Goal: Task Accomplishment & Management: Manage account settings

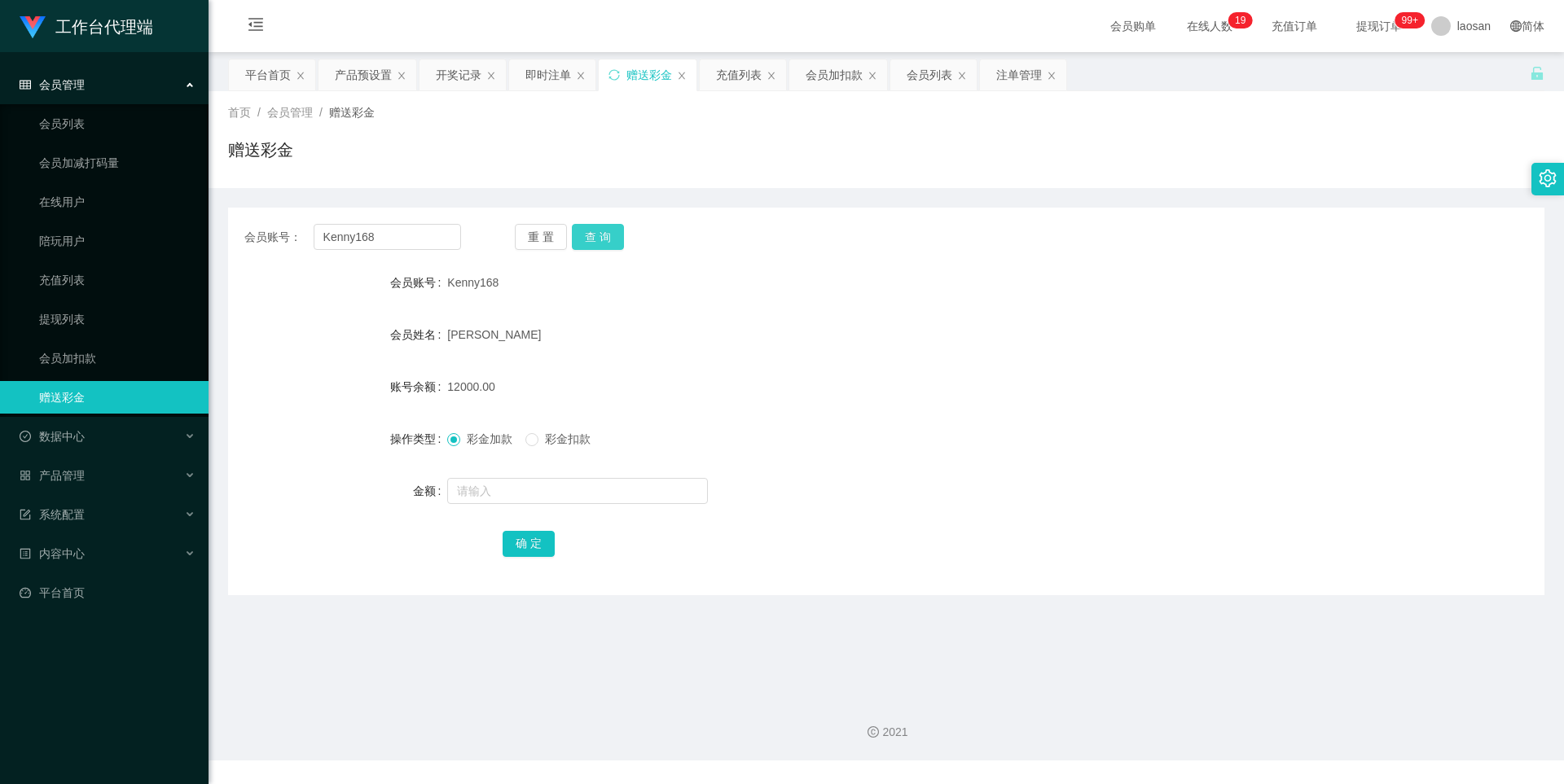
click at [602, 236] on button "查 询" at bounding box center [598, 237] width 52 height 26
click at [602, 236] on button "查 询" at bounding box center [607, 237] width 70 height 26
click at [602, 235] on button "查 询" at bounding box center [598, 237] width 52 height 26
click at [604, 234] on button "查 询" at bounding box center [598, 237] width 52 height 26
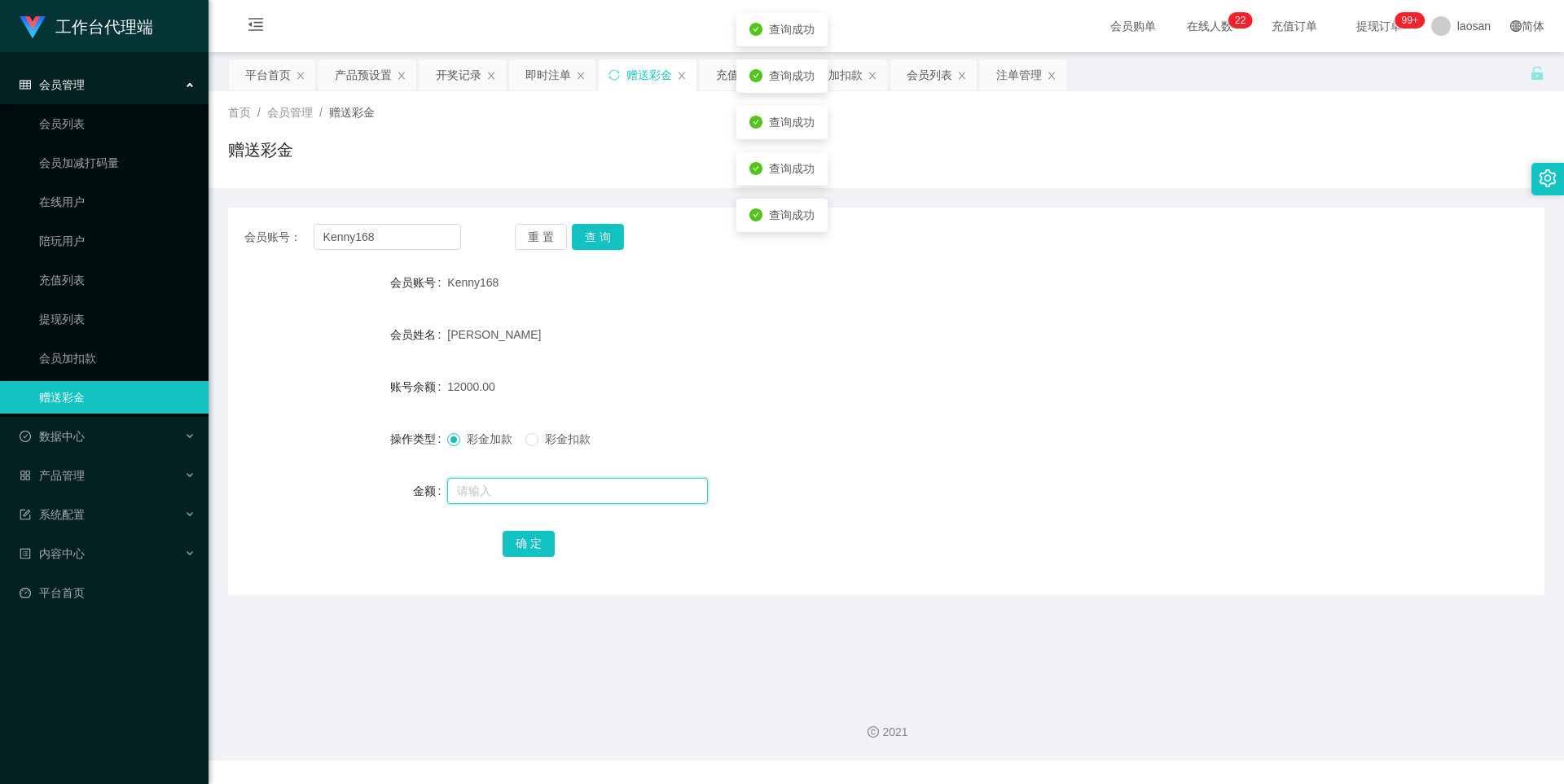
click at [481, 491] on input "text" at bounding box center [577, 491] width 260 height 26
drag, startPoint x: 420, startPoint y: 477, endPoint x: 300, endPoint y: 449, distance: 123.2
click at [331, 452] on form "会员账号 Kenny168 会员姓名 [PERSON_NAME] 账号余额 12000.00 操作类型 彩金加款 彩金扣款 金额 8000 确 定" at bounding box center [885, 413] width 1316 height 293
type input "1"
type input "8000"
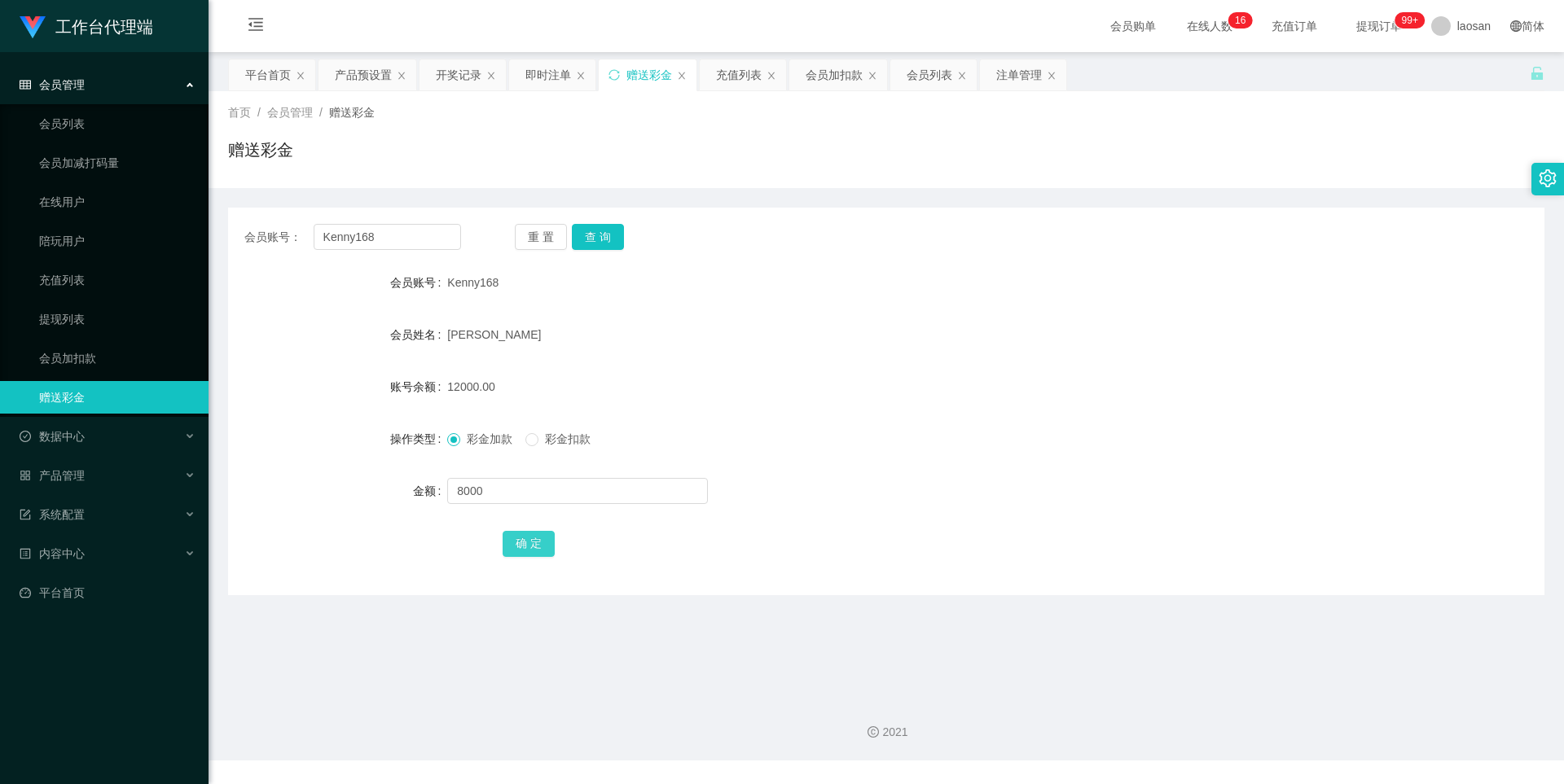
click at [531, 545] on button "确 定" at bounding box center [528, 543] width 52 height 26
click at [601, 233] on button "查 询" at bounding box center [598, 237] width 52 height 26
click at [601, 233] on button "查 询" at bounding box center [607, 237] width 70 height 26
click at [610, 230] on button "查 询" at bounding box center [598, 237] width 52 height 26
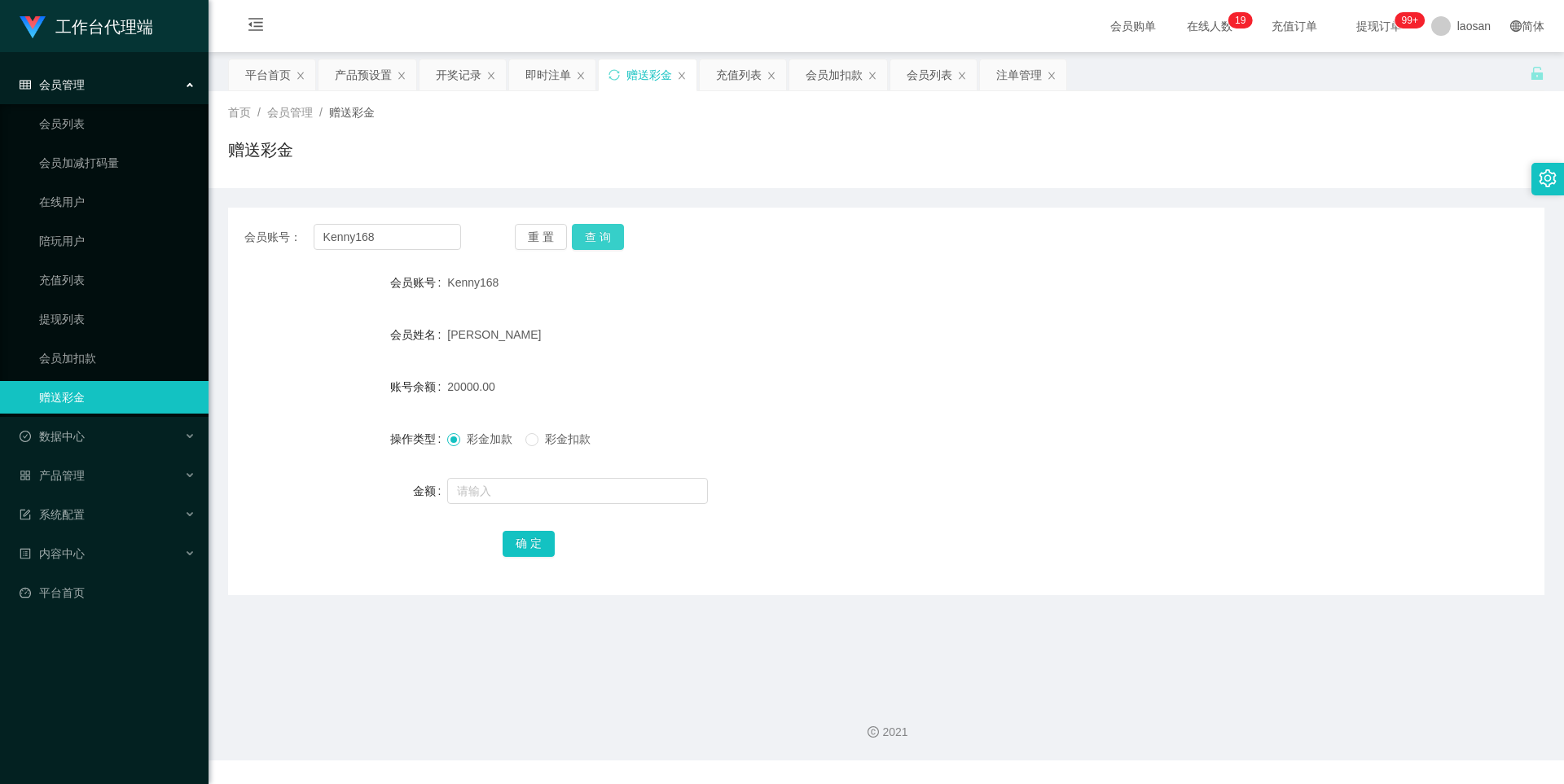
click at [609, 230] on button "查 询" at bounding box center [598, 237] width 52 height 26
click at [348, 75] on div "产品预设置" at bounding box center [363, 75] width 57 height 31
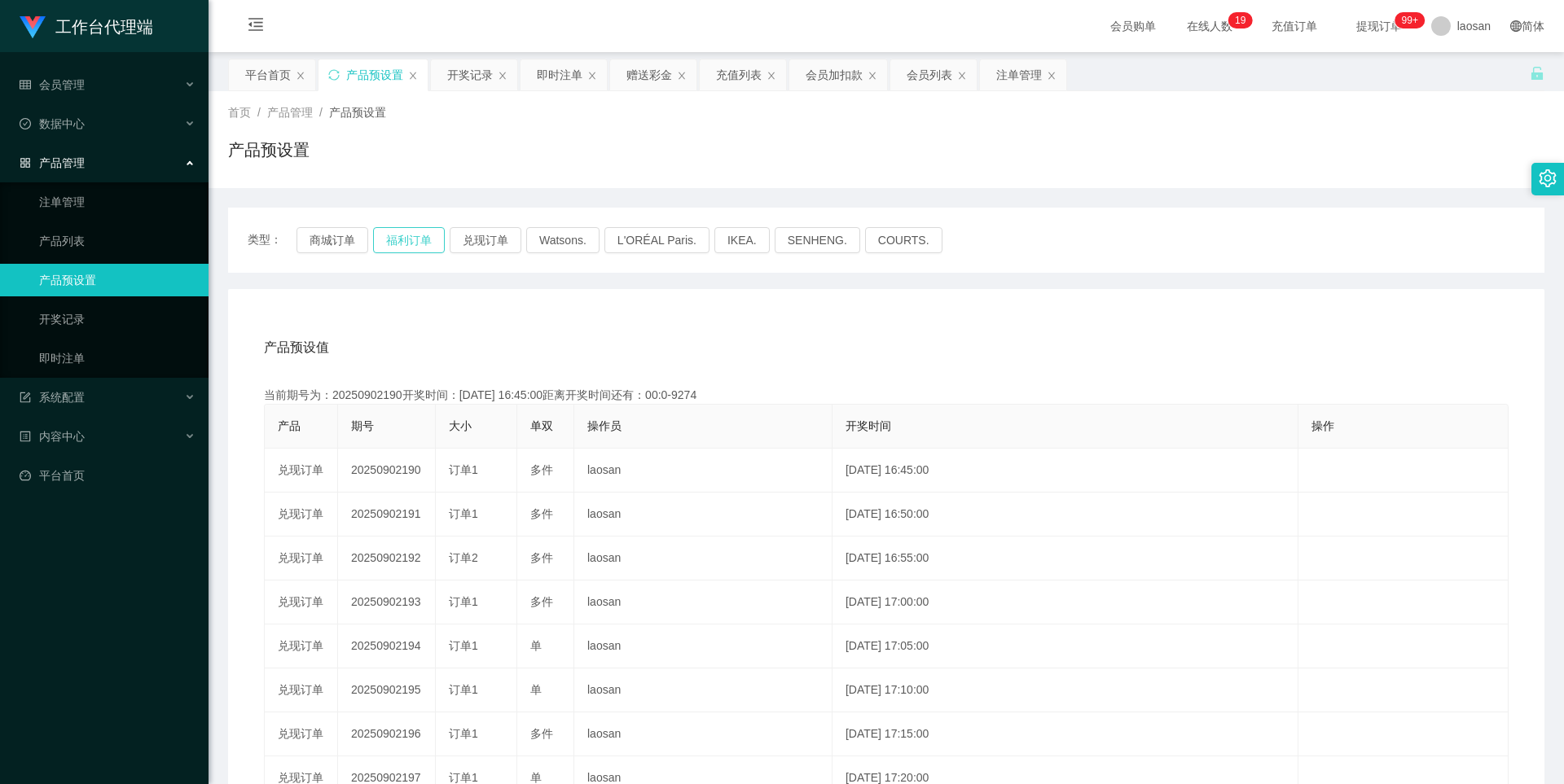
click at [414, 235] on button "福利订单" at bounding box center [409, 240] width 72 height 26
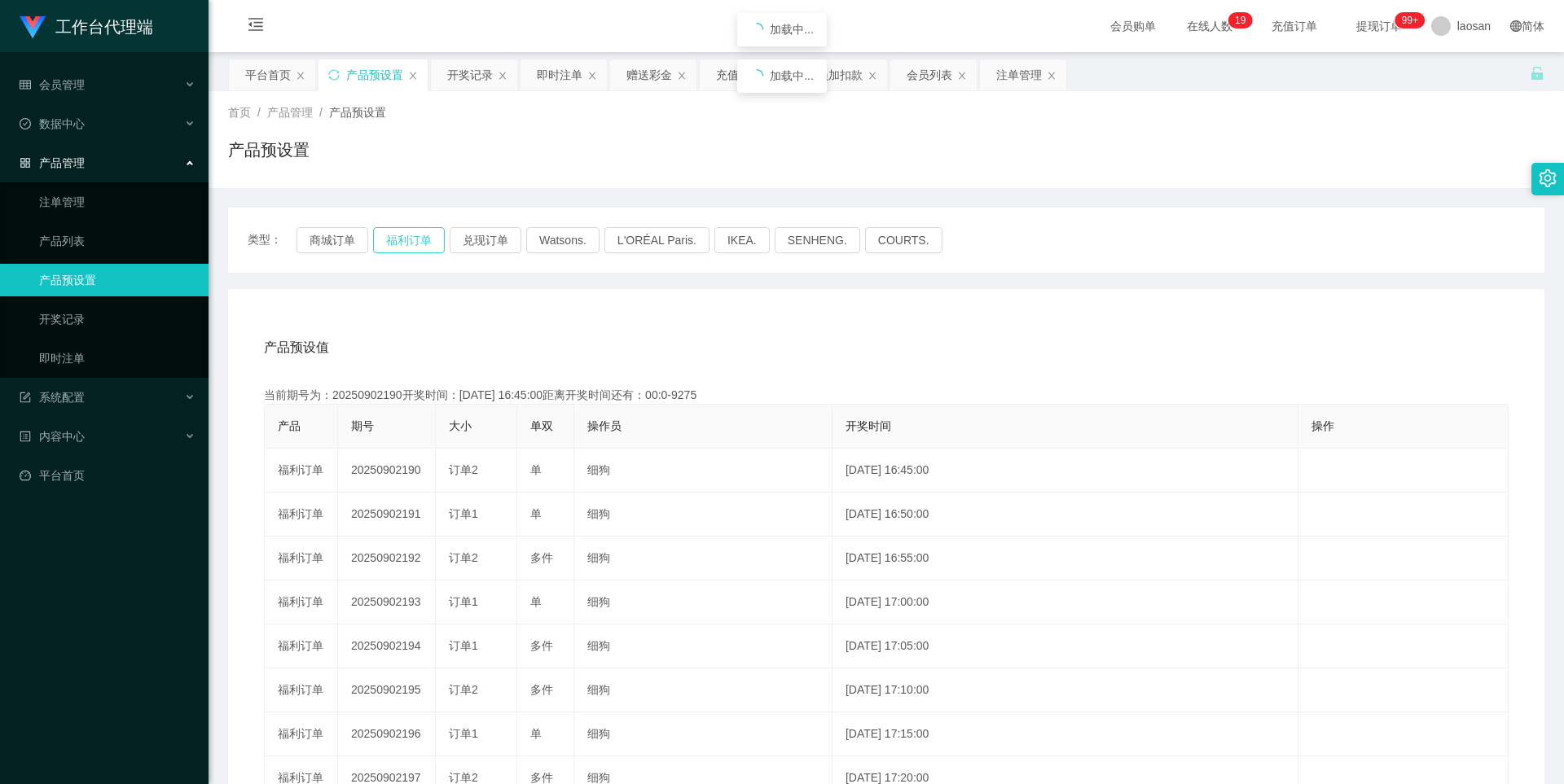
click at [414, 235] on button "福利订单" at bounding box center [409, 240] width 72 height 26
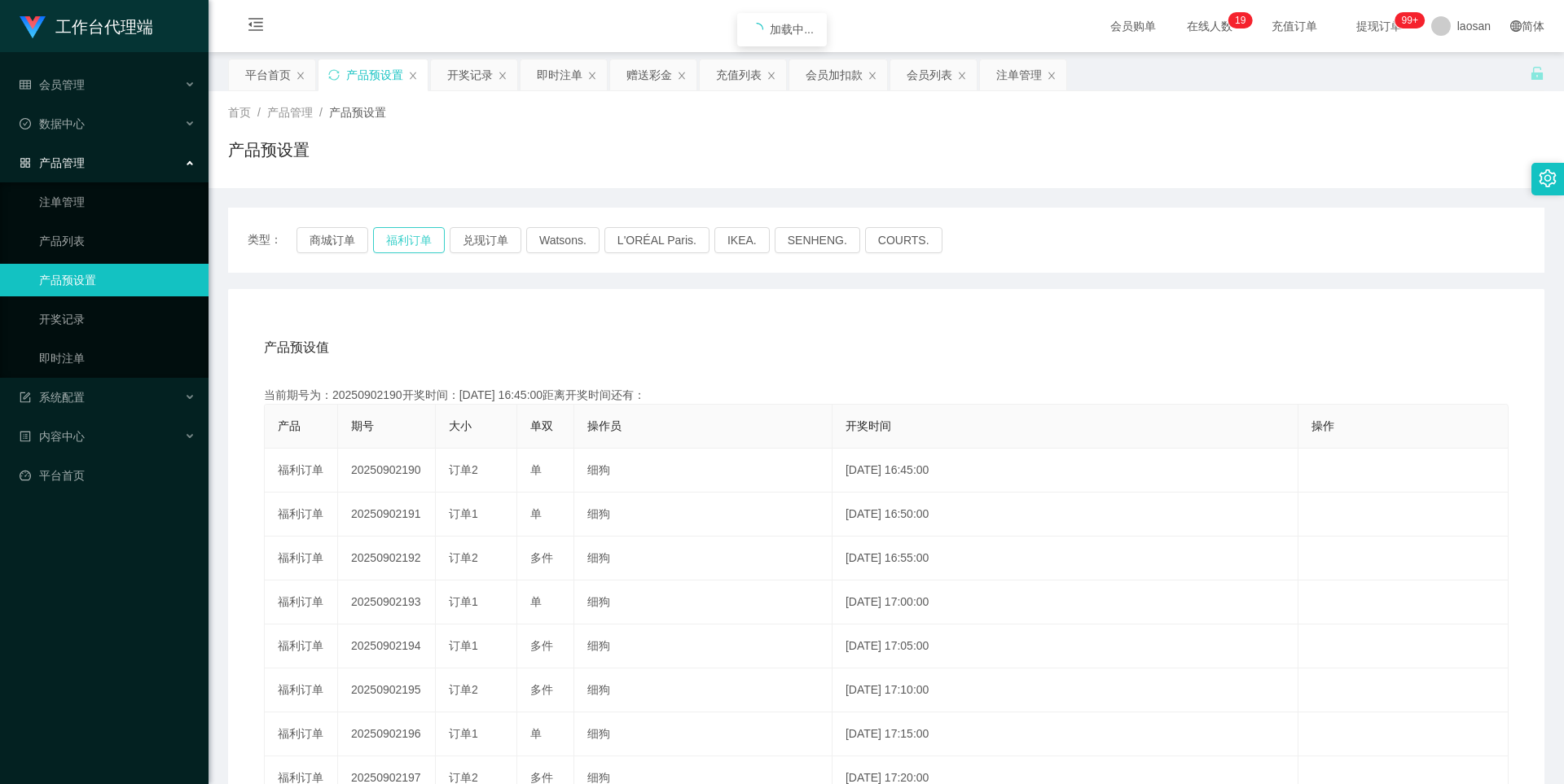
click at [414, 235] on button "福利订单" at bounding box center [409, 240] width 72 height 26
click at [410, 235] on button "福利订单" at bounding box center [409, 240] width 72 height 26
click at [410, 236] on button "福利订单" at bounding box center [409, 240] width 72 height 26
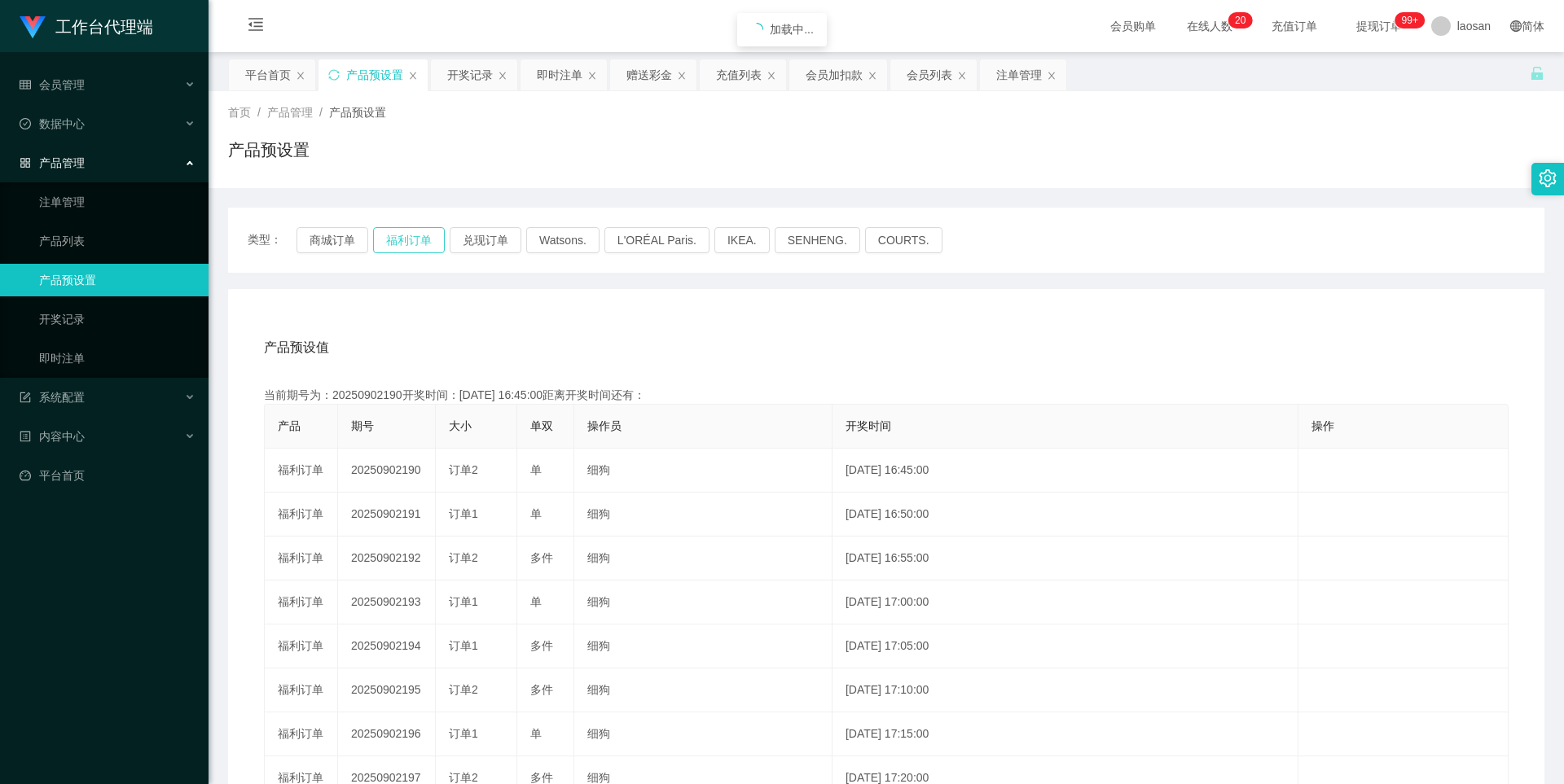
click at [410, 236] on button "福利订单" at bounding box center [409, 240] width 72 height 26
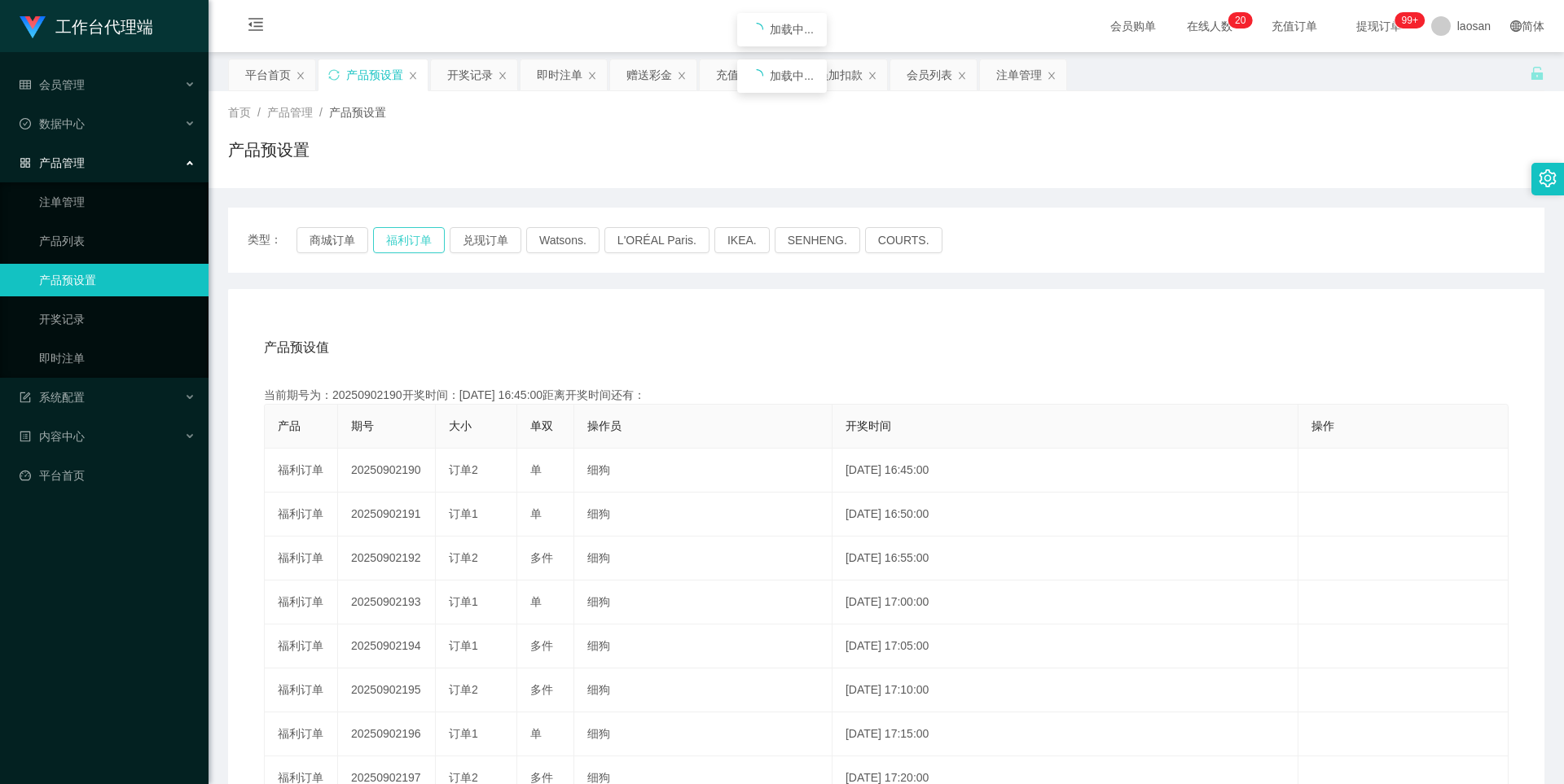
click at [410, 236] on button "福利订单" at bounding box center [409, 240] width 72 height 26
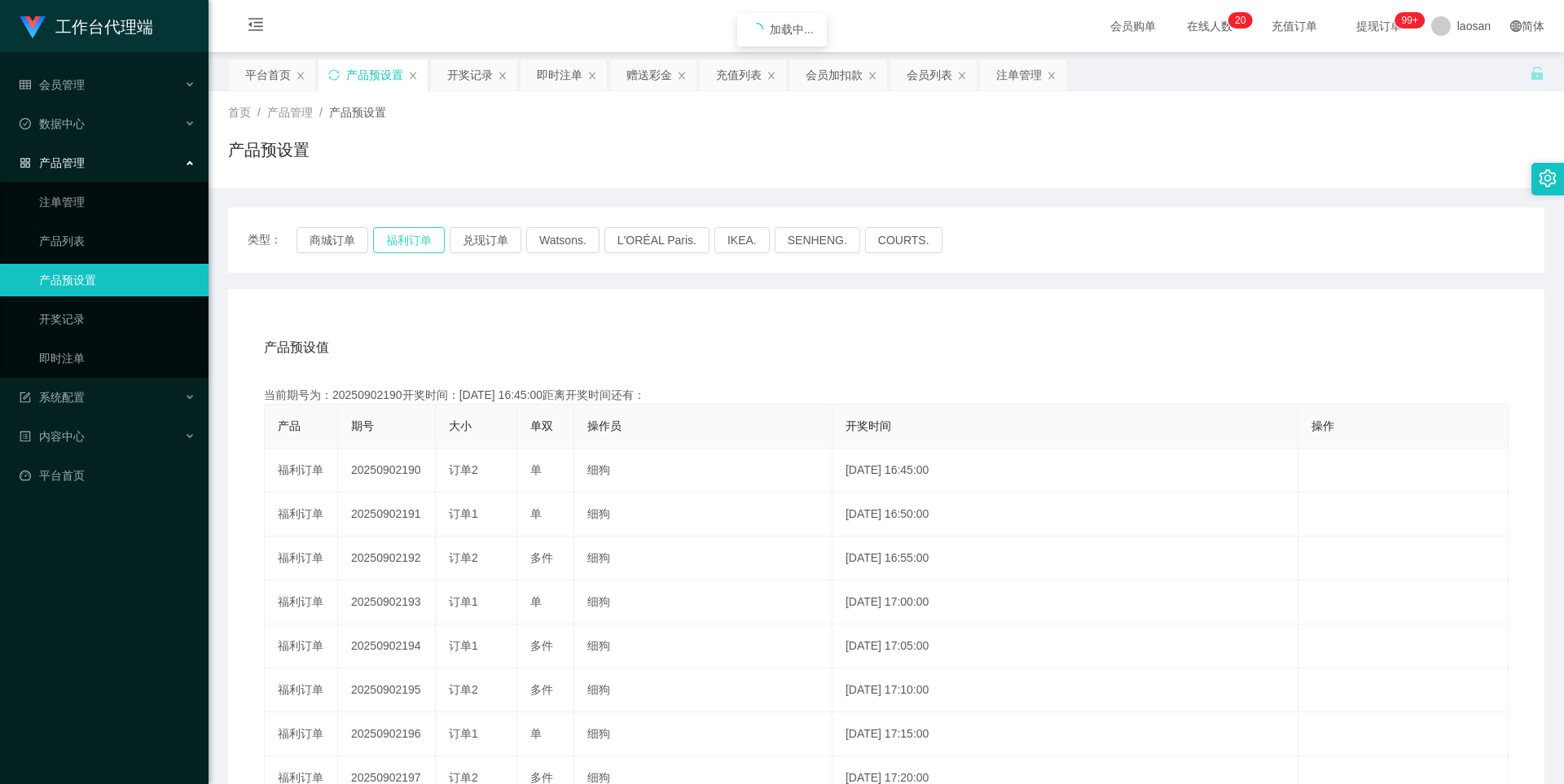
click at [410, 236] on button "福利订单" at bounding box center [409, 240] width 72 height 26
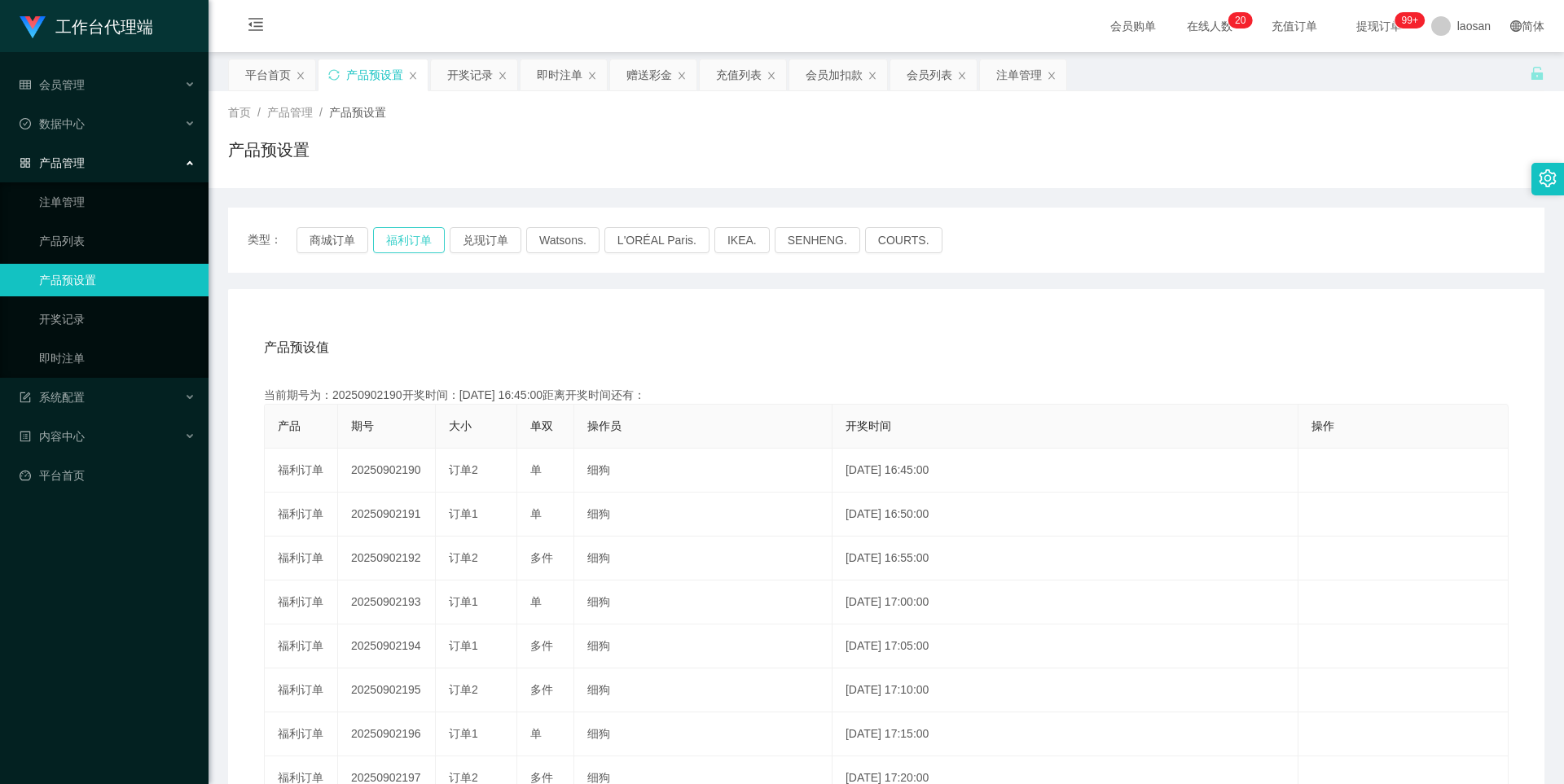
click at [410, 236] on button "福利订单" at bounding box center [409, 240] width 72 height 26
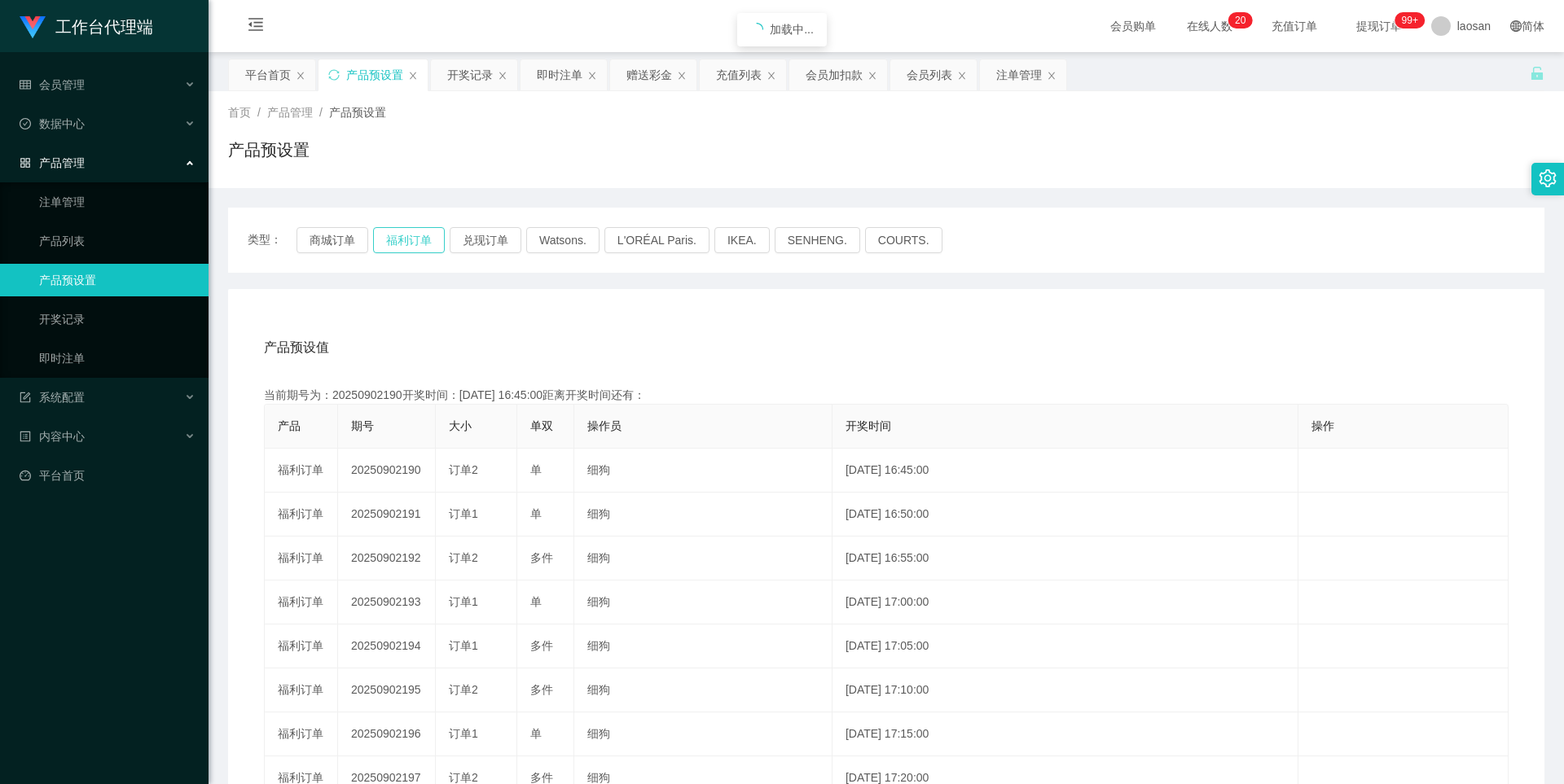
click at [410, 236] on button "福利订单" at bounding box center [409, 240] width 72 height 26
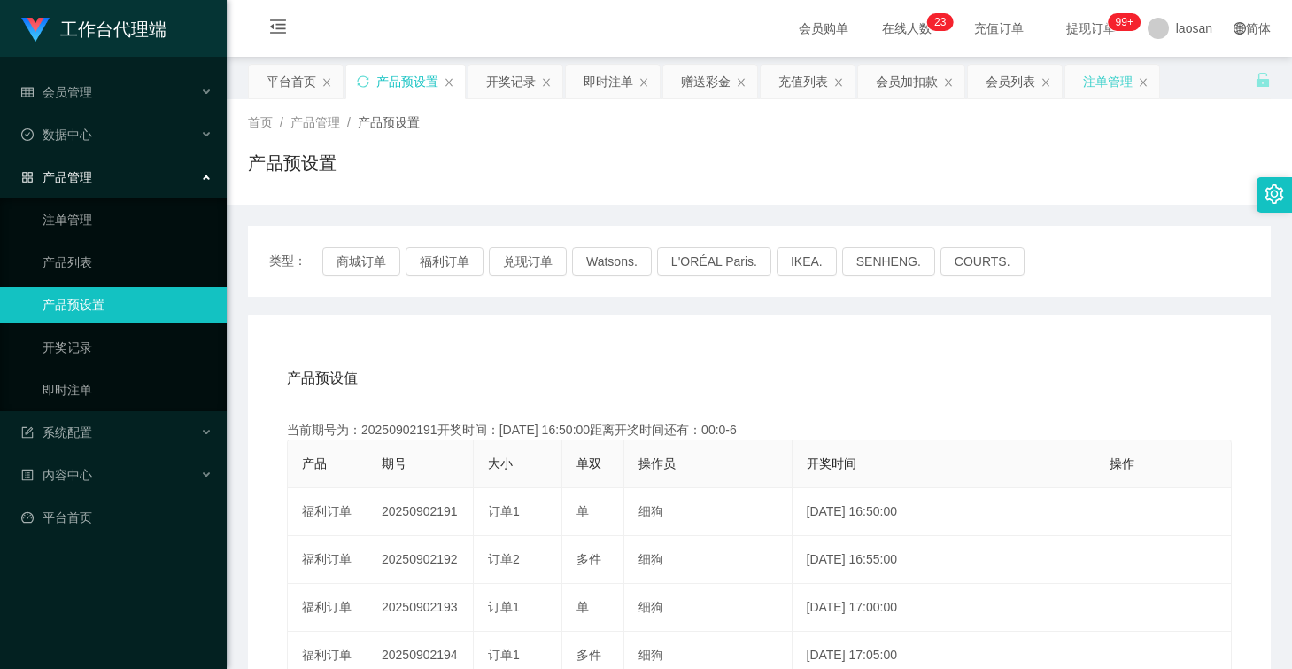
drag, startPoint x: 886, startPoint y: 145, endPoint x: 1118, endPoint y: 67, distance: 244.8
click at [886, 145] on div "首页 / 产品管理 / 产品预设置 / 产品预设置" at bounding box center [759, 151] width 1023 height 77
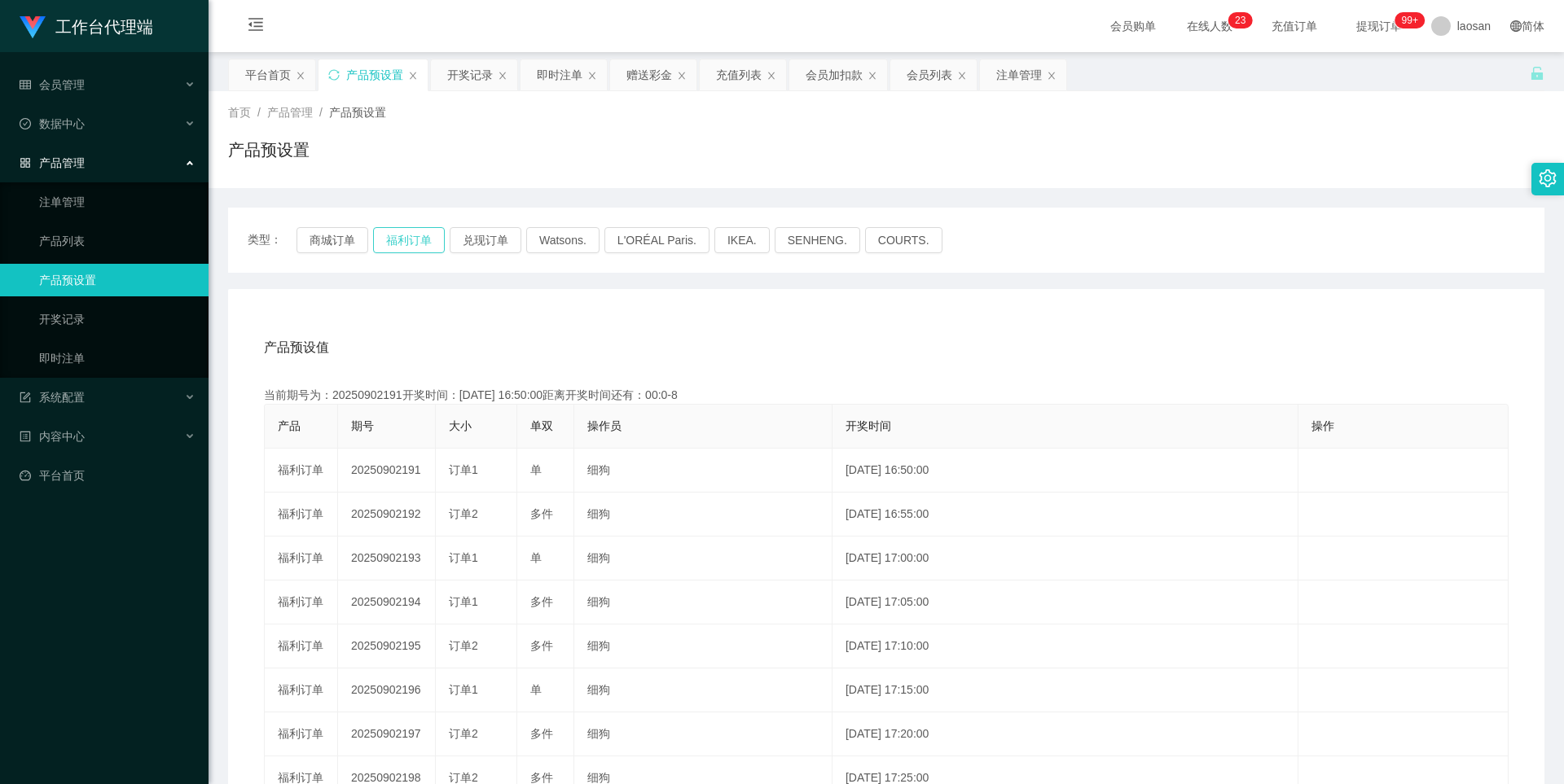
click at [418, 242] on button "福利订单" at bounding box center [409, 240] width 72 height 26
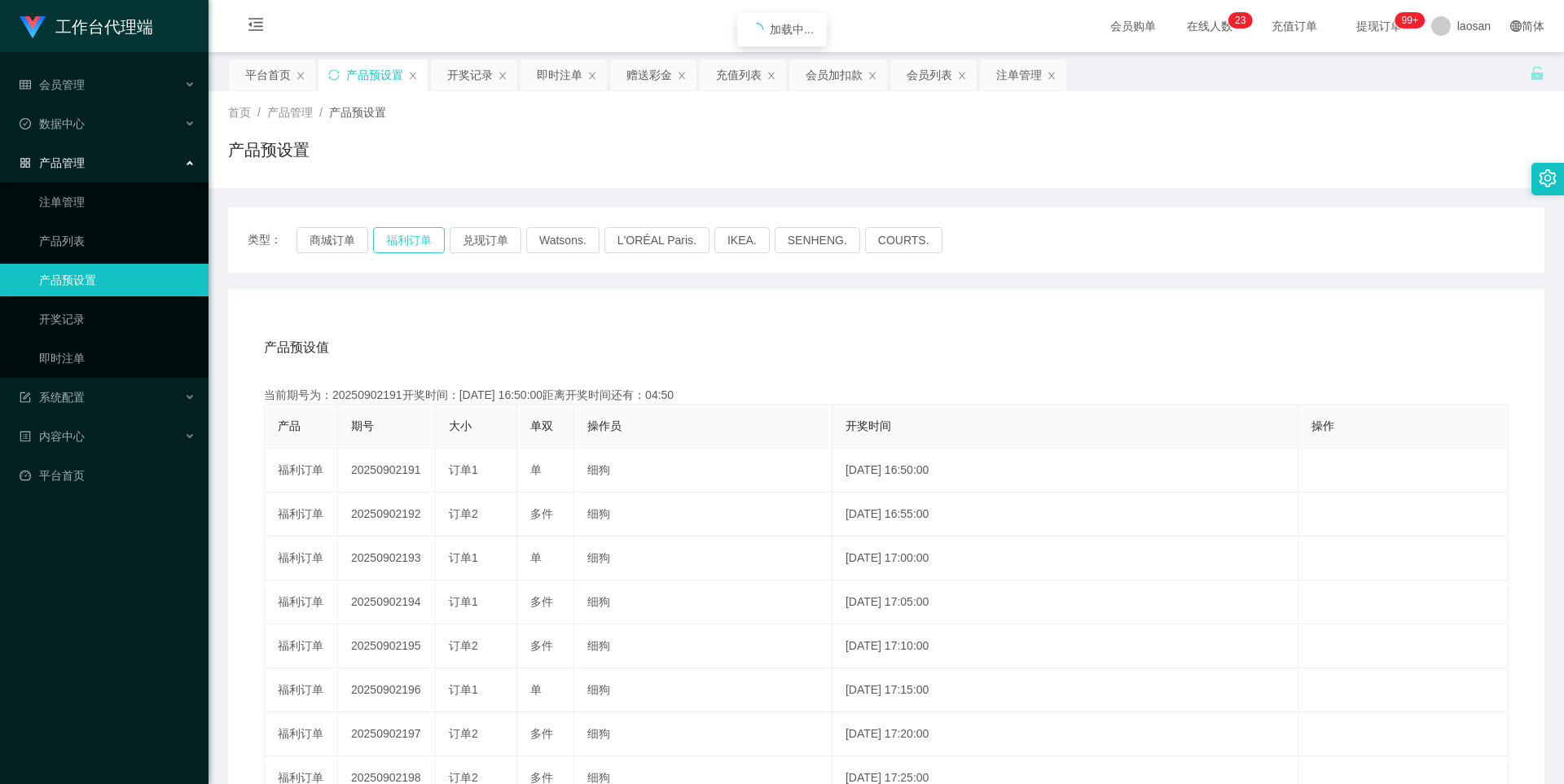
click at [418, 242] on button "福利订单" at bounding box center [409, 240] width 72 height 26
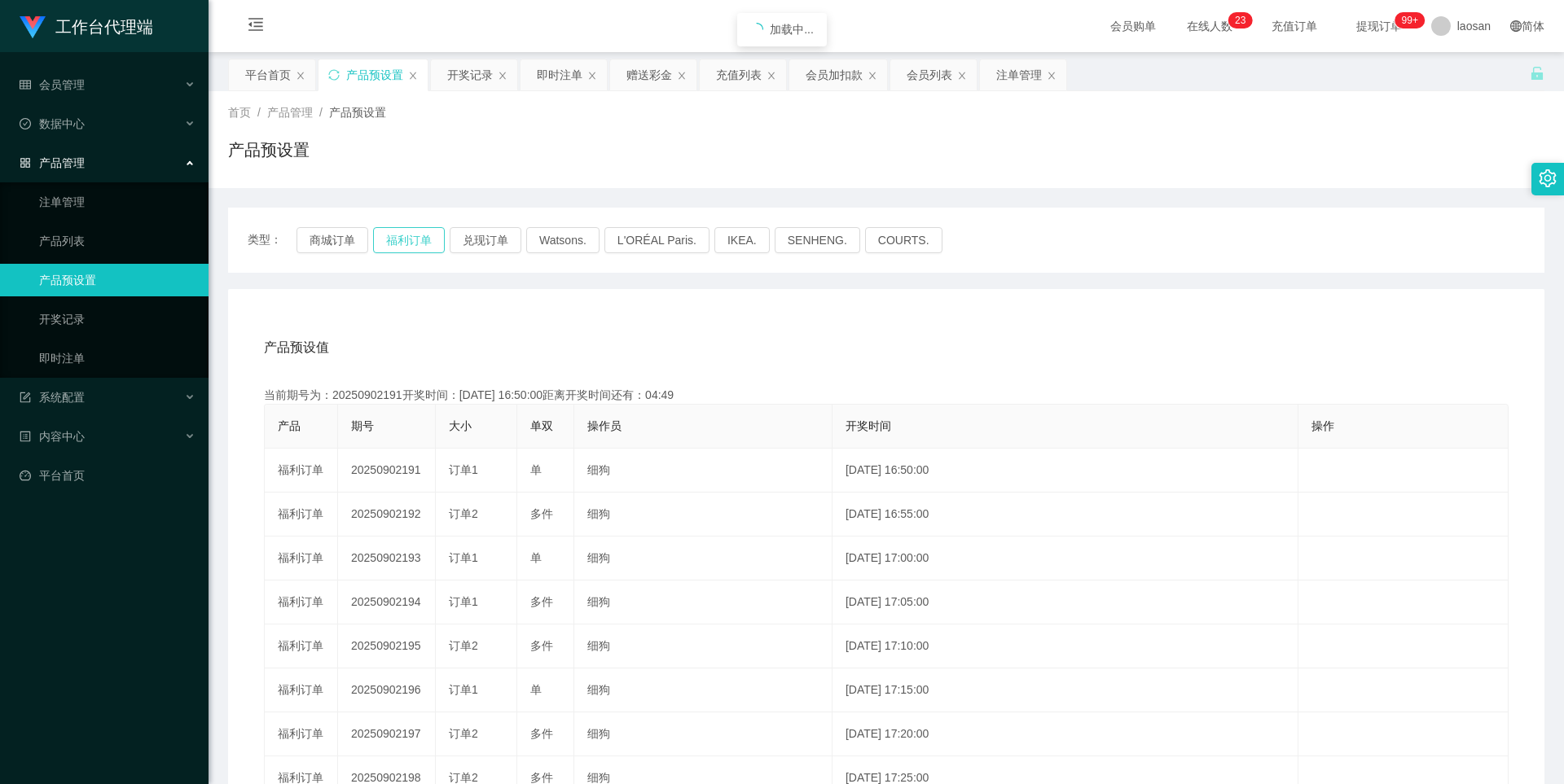
click at [418, 242] on button "福利订单" at bounding box center [409, 240] width 72 height 26
click at [417, 234] on button "福利订单" at bounding box center [409, 240] width 72 height 26
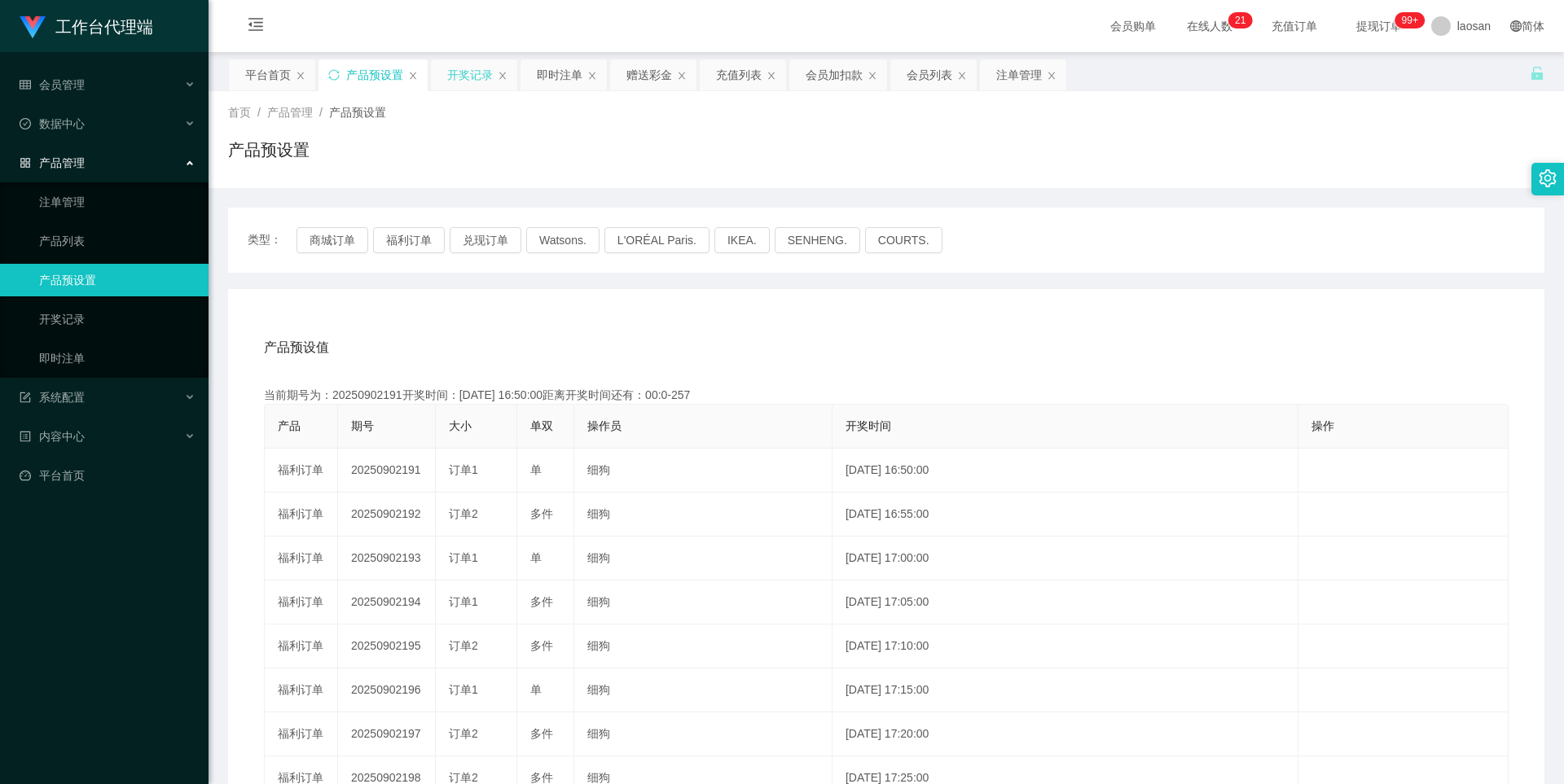
click at [462, 69] on div "开奖记录" at bounding box center [470, 75] width 46 height 31
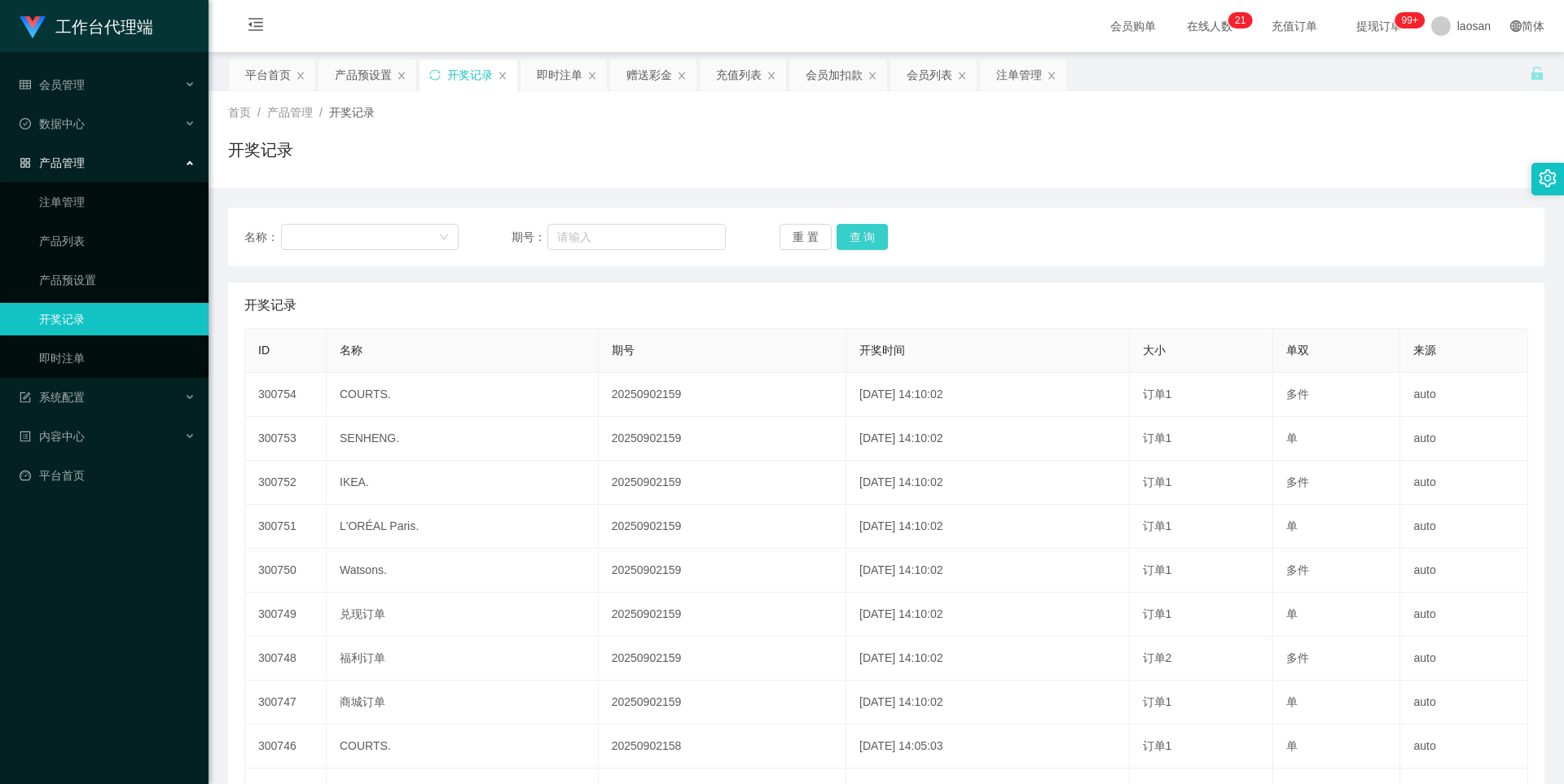
click at [856, 237] on button "查 询" at bounding box center [862, 237] width 52 height 26
click at [856, 237] on div "重 置 查 询" at bounding box center [886, 237] width 214 height 26
click at [856, 237] on button "查 询" at bounding box center [862, 237] width 52 height 26
click at [856, 237] on button "查 询" at bounding box center [872, 237] width 70 height 26
click at [856, 237] on button "查 询" at bounding box center [862, 237] width 52 height 26
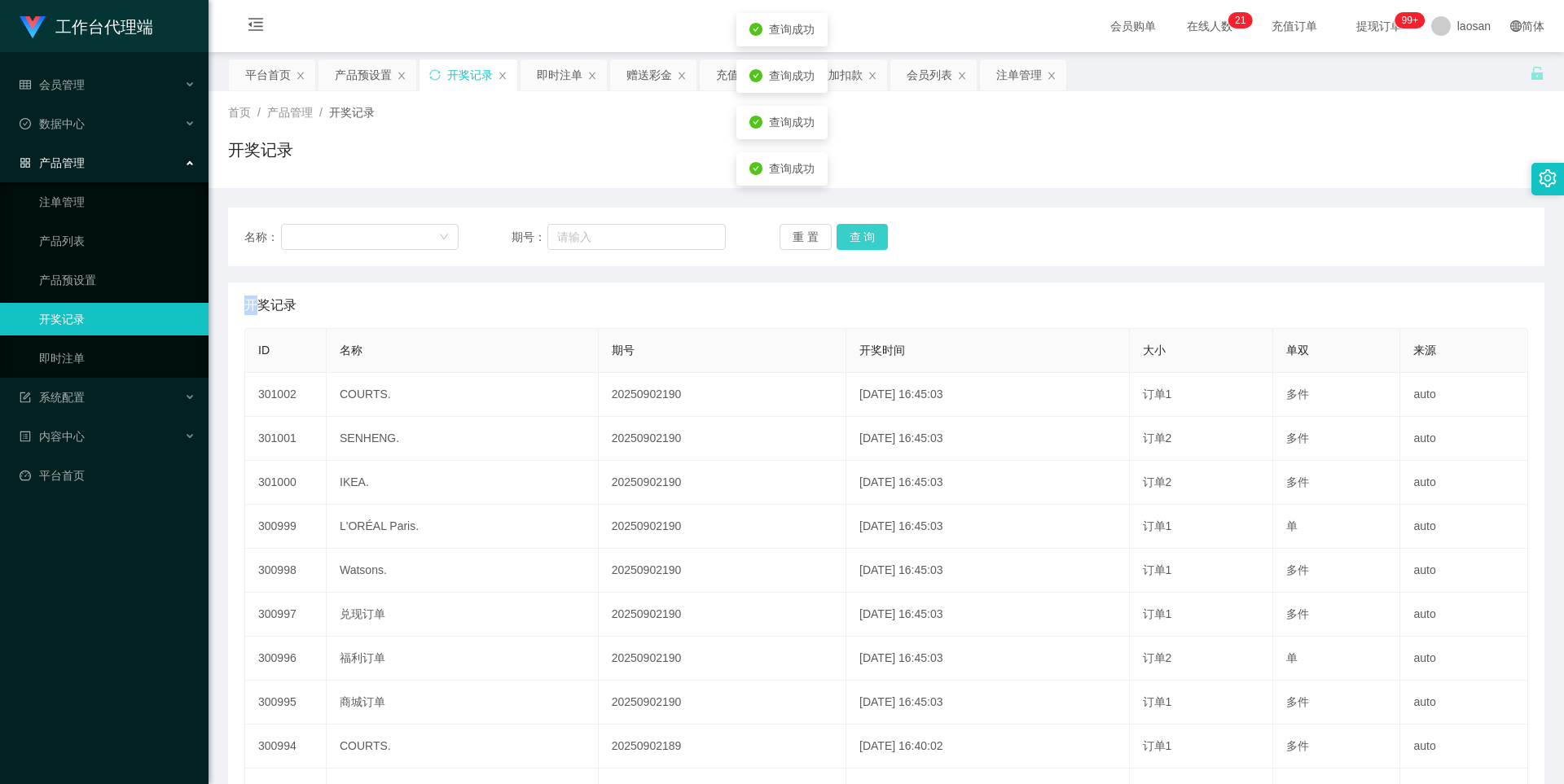
click at [856, 237] on button "查 询" at bounding box center [862, 237] width 52 height 26
click at [856, 237] on button "查 询" at bounding box center [872, 237] width 70 height 26
click at [538, 74] on div "即时注单" at bounding box center [560, 75] width 46 height 31
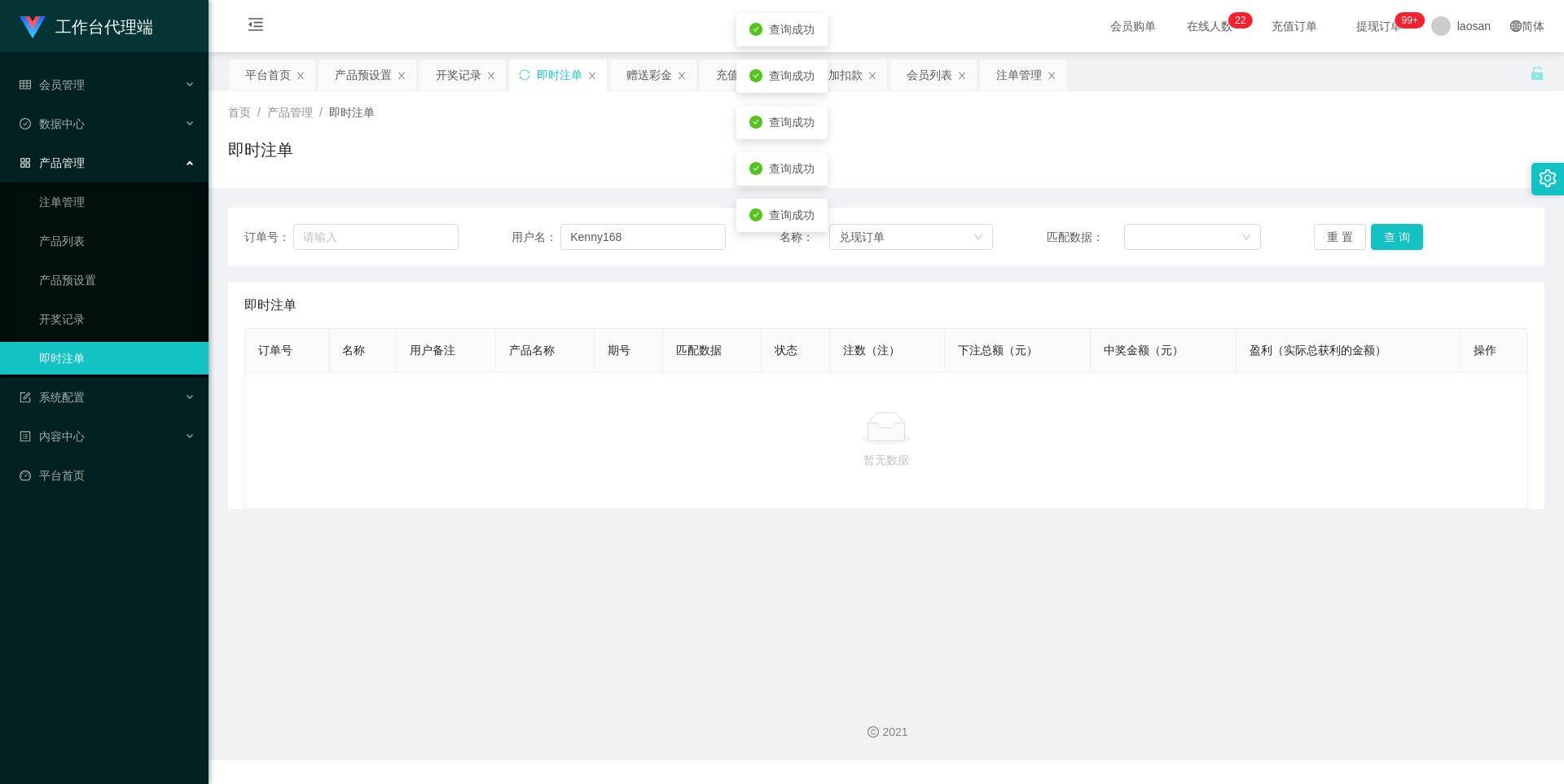
drag, startPoint x: 953, startPoint y: 128, endPoint x: 941, endPoint y: 128, distance: 12.0
click at [952, 128] on div "首页 / 产品管理 / 即时注单 / 即时注单" at bounding box center [885, 139] width 1316 height 71
drag, startPoint x: 1018, startPoint y: 189, endPoint x: 988, endPoint y: 186, distance: 30.1
click at [1012, 189] on div "订单号： 用户名： Kenny168 名称： 兑现订单 匹配数据： 重 置 查 询 即时注单 订单号 名称 用户备注 产品名称 期号 匹配数据 状态 注数（注…" at bounding box center [885, 348] width 1316 height 321
click at [1371, 242] on button "查 询" at bounding box center [1397, 237] width 52 height 26
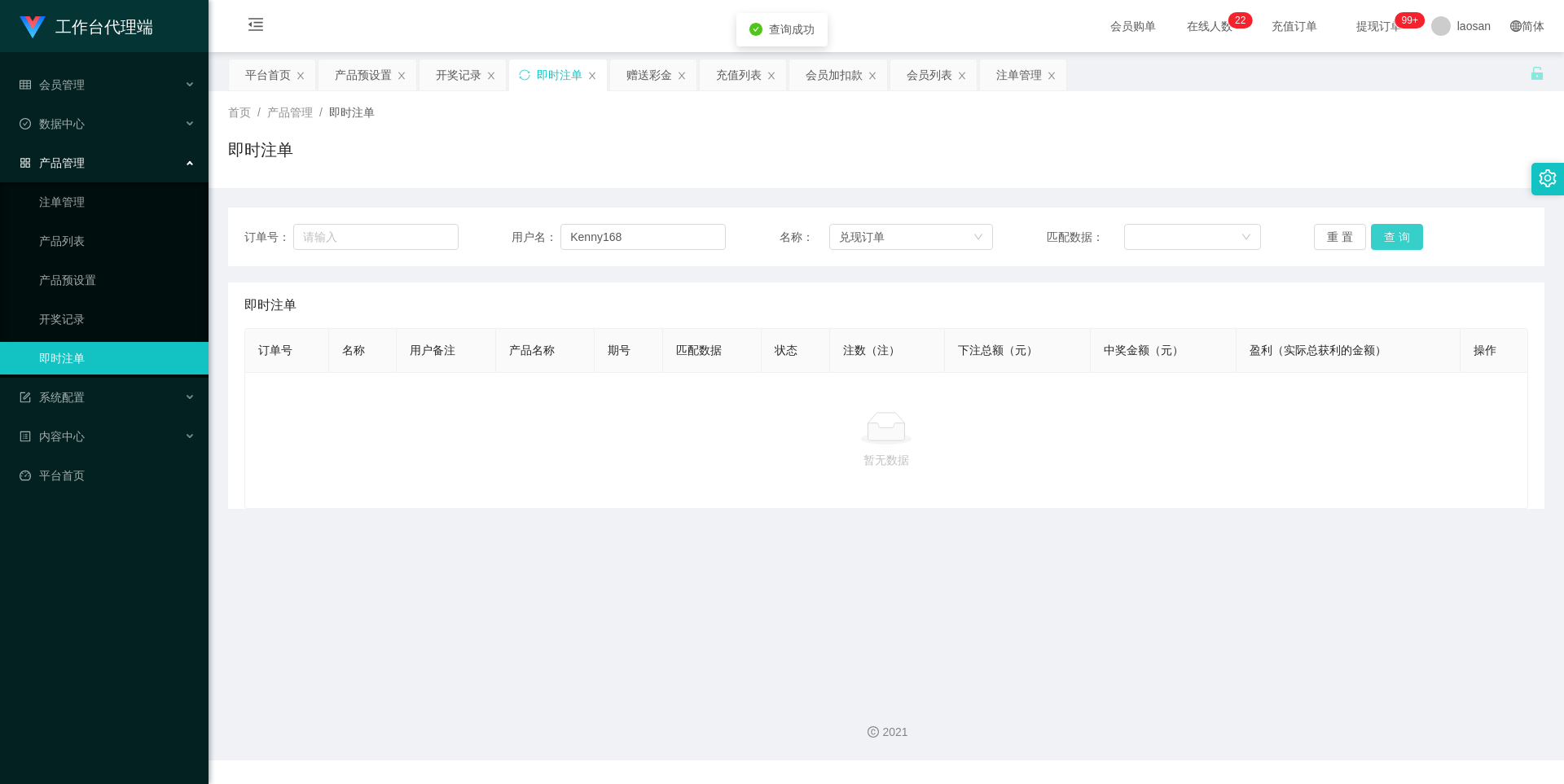
click at [1371, 242] on button "查 询" at bounding box center [1397, 237] width 52 height 26
click at [1378, 240] on button "查 询" at bounding box center [1397, 237] width 52 height 26
click at [345, 68] on div "产品预设置" at bounding box center [363, 75] width 57 height 31
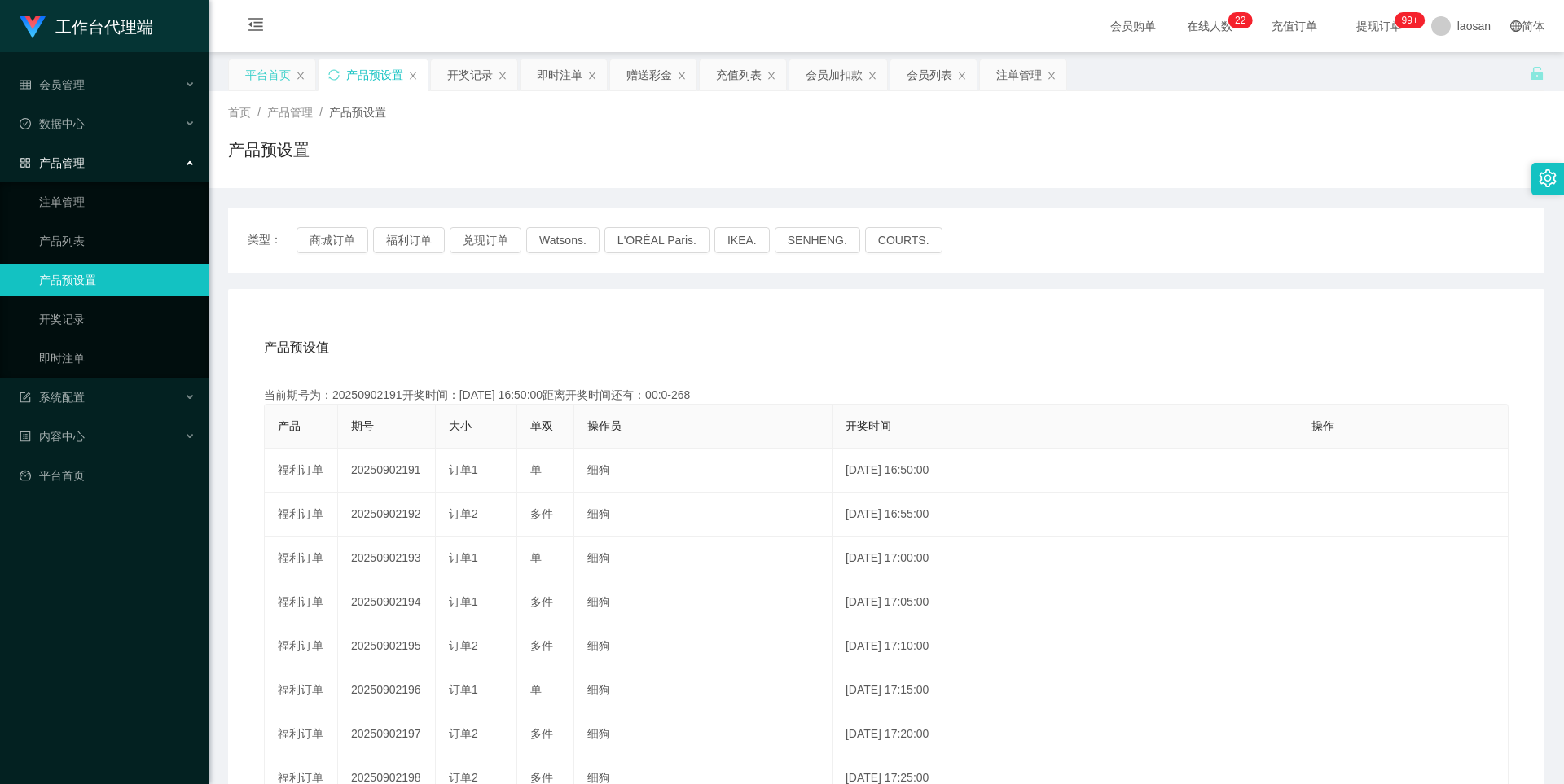
click at [264, 68] on div "平台首页" at bounding box center [268, 75] width 46 height 31
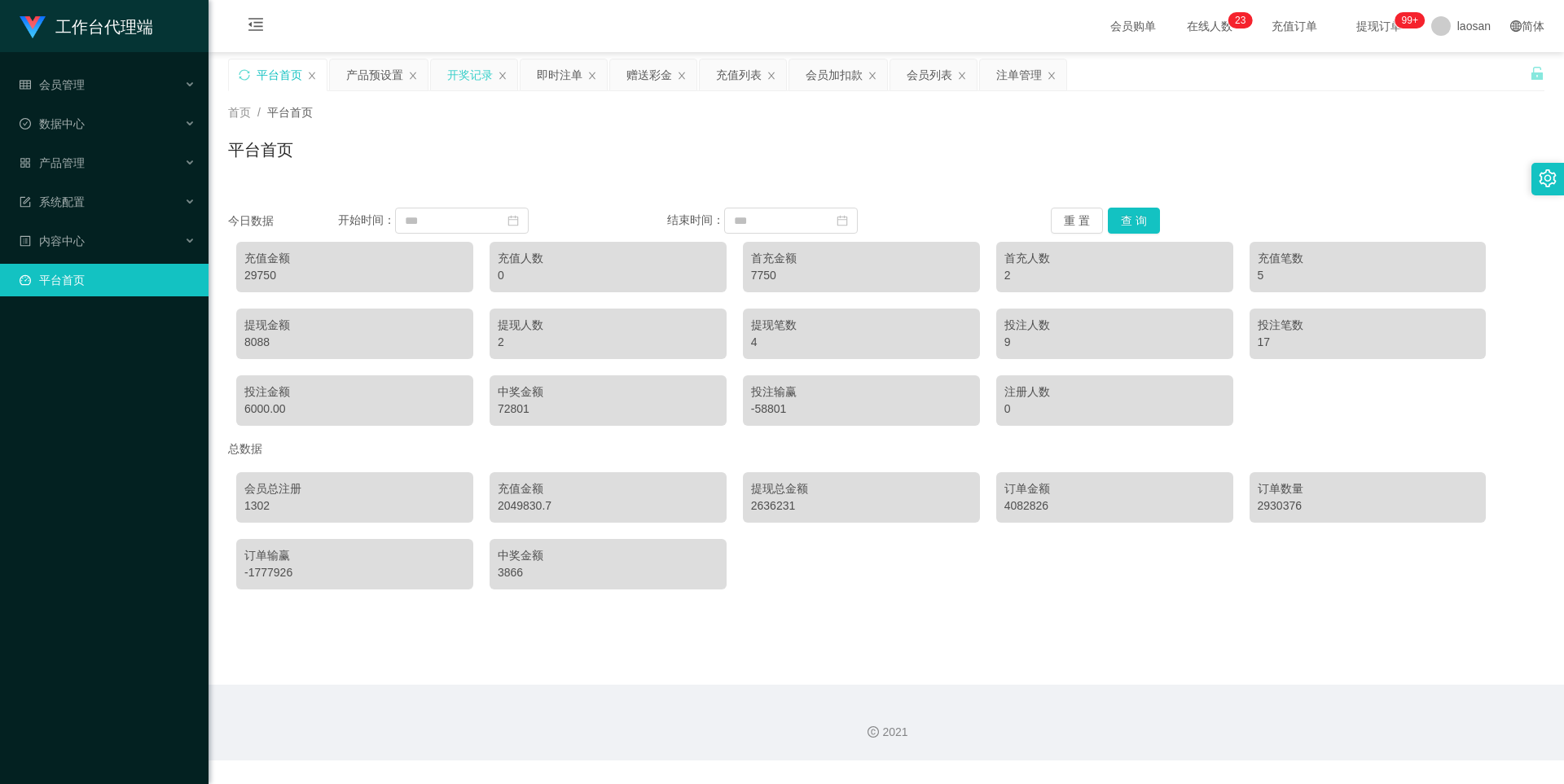
click at [472, 73] on div "开奖记录" at bounding box center [470, 75] width 46 height 31
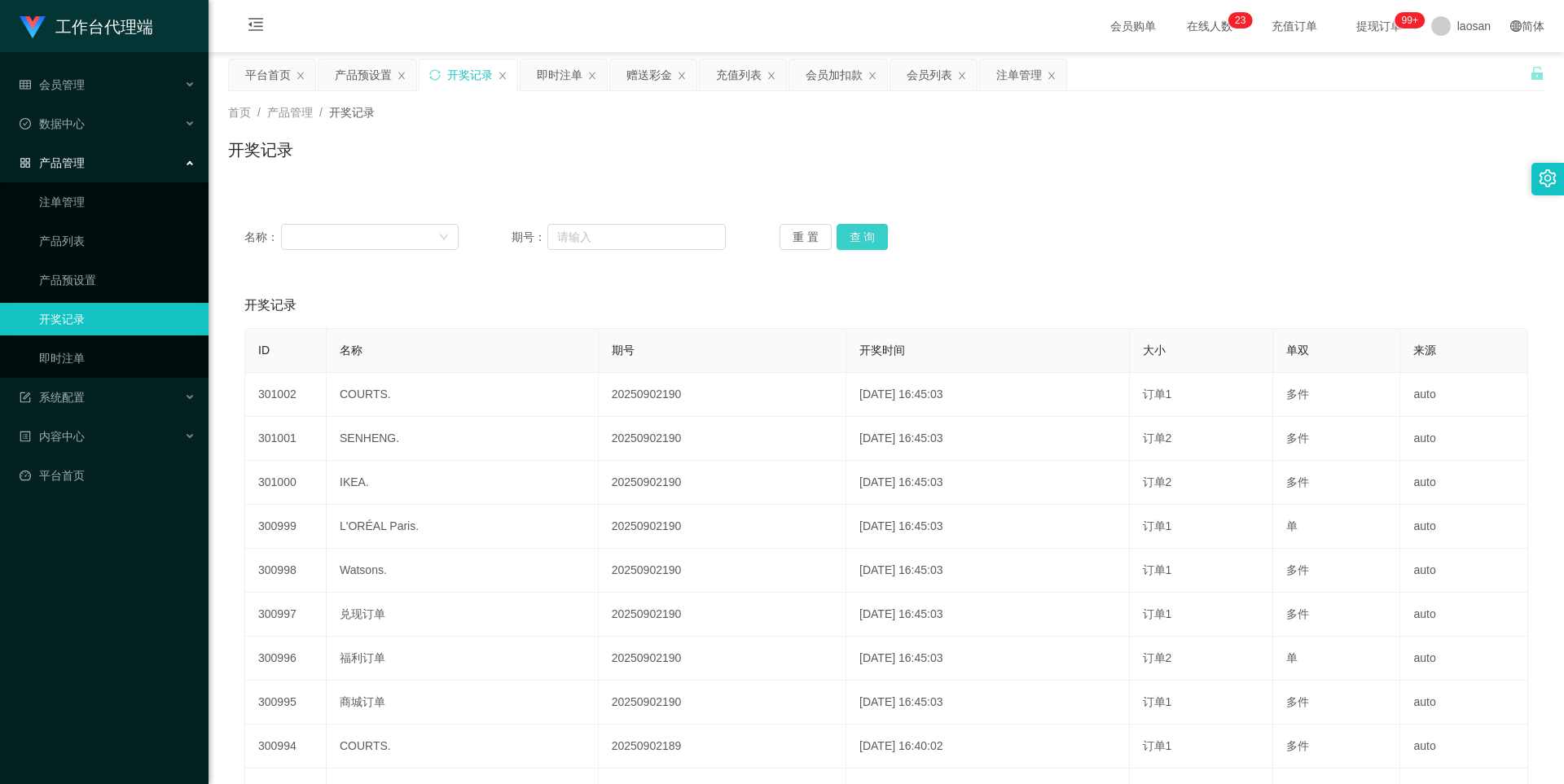
click at [849, 235] on button "查 询" at bounding box center [862, 237] width 52 height 26
click at [849, 234] on button "查 询" at bounding box center [872, 237] width 70 height 26
click at [848, 233] on button "查 询" at bounding box center [862, 237] width 52 height 26
click at [851, 233] on button "查 询" at bounding box center [862, 237] width 52 height 26
drag, startPoint x: 649, startPoint y: 75, endPoint x: 714, endPoint y: 82, distance: 65.4
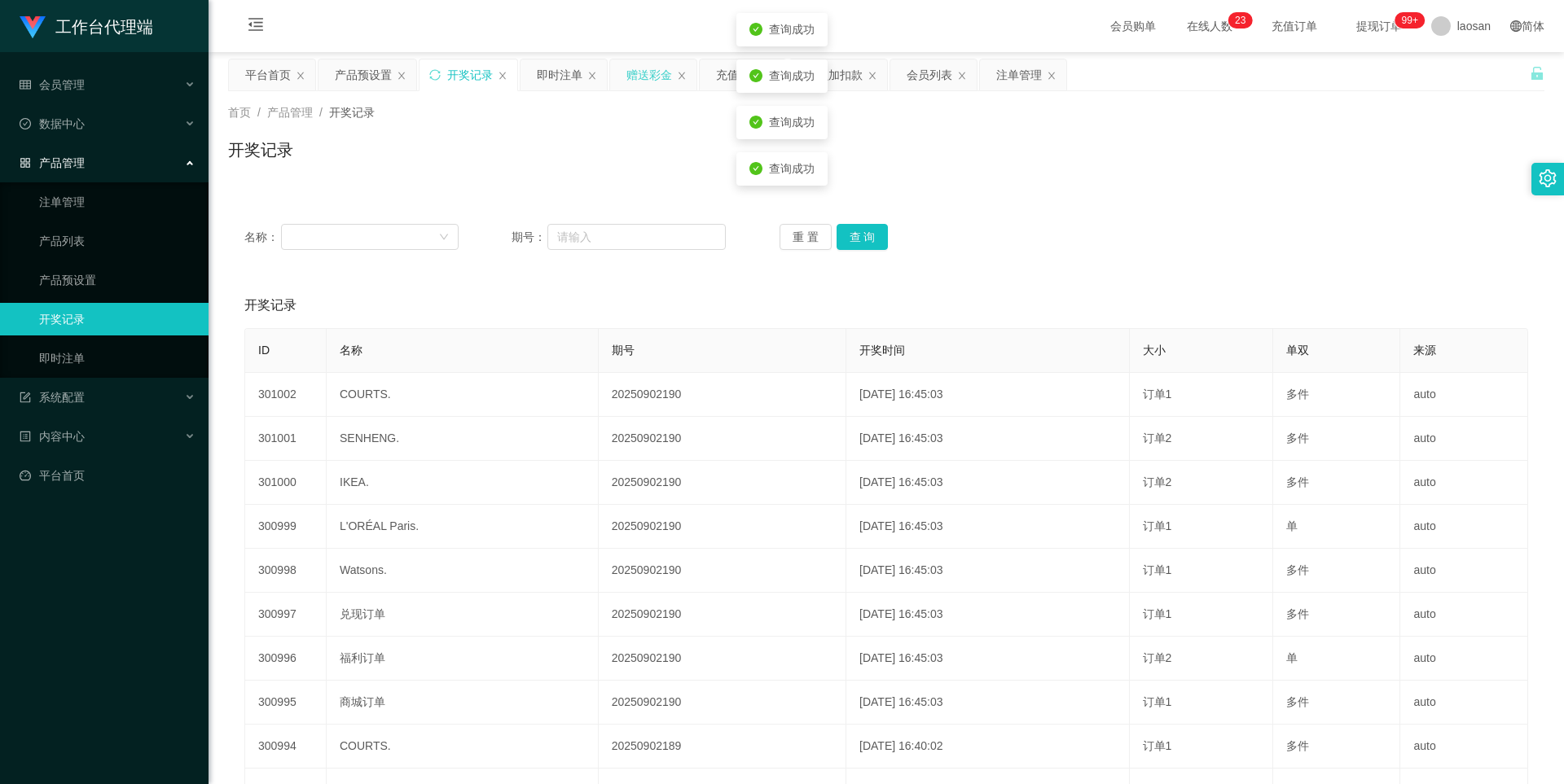
click at [648, 75] on div "赠送彩金" at bounding box center [649, 75] width 46 height 31
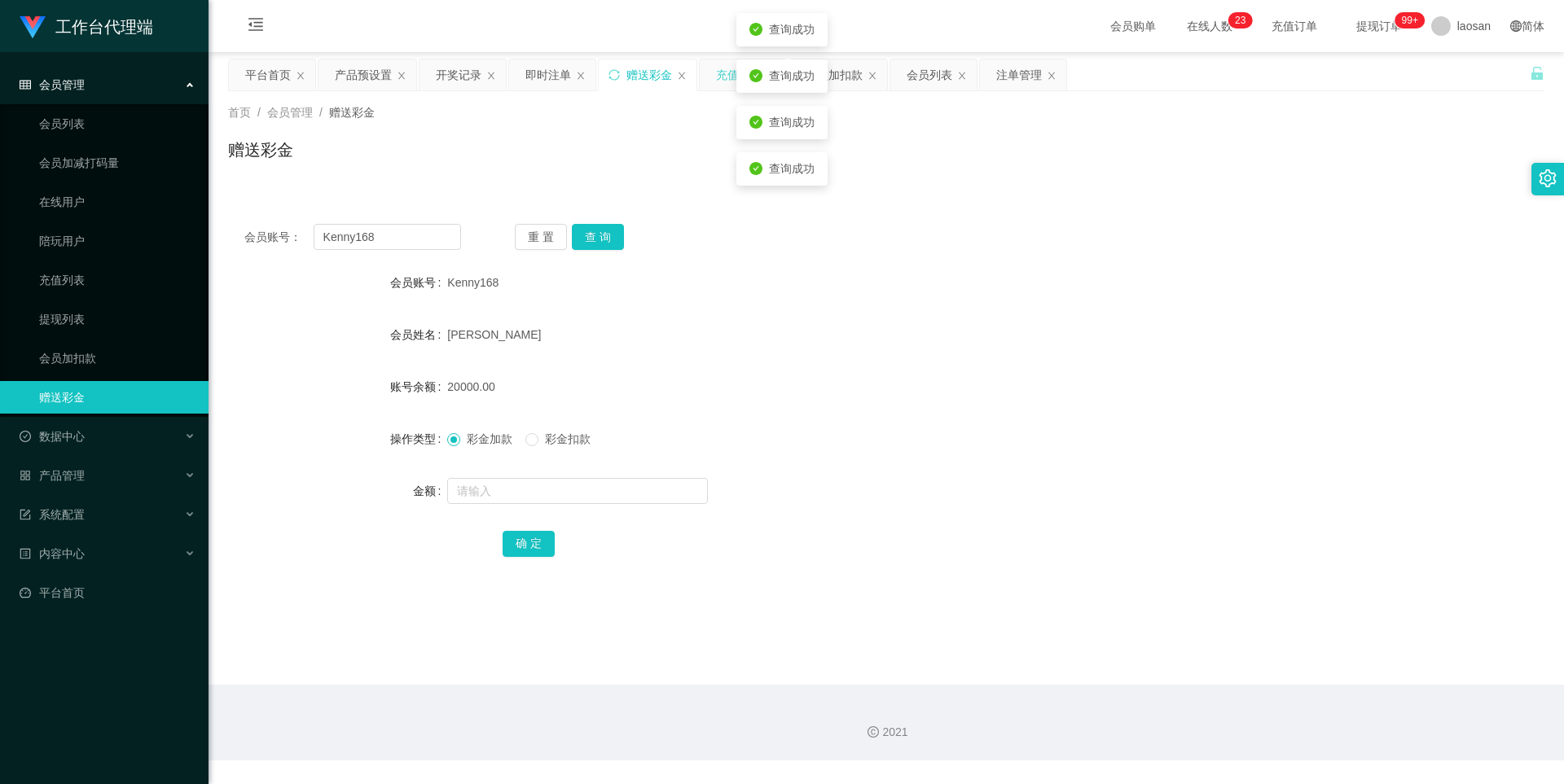
click at [734, 77] on div "充值列表" at bounding box center [739, 75] width 46 height 31
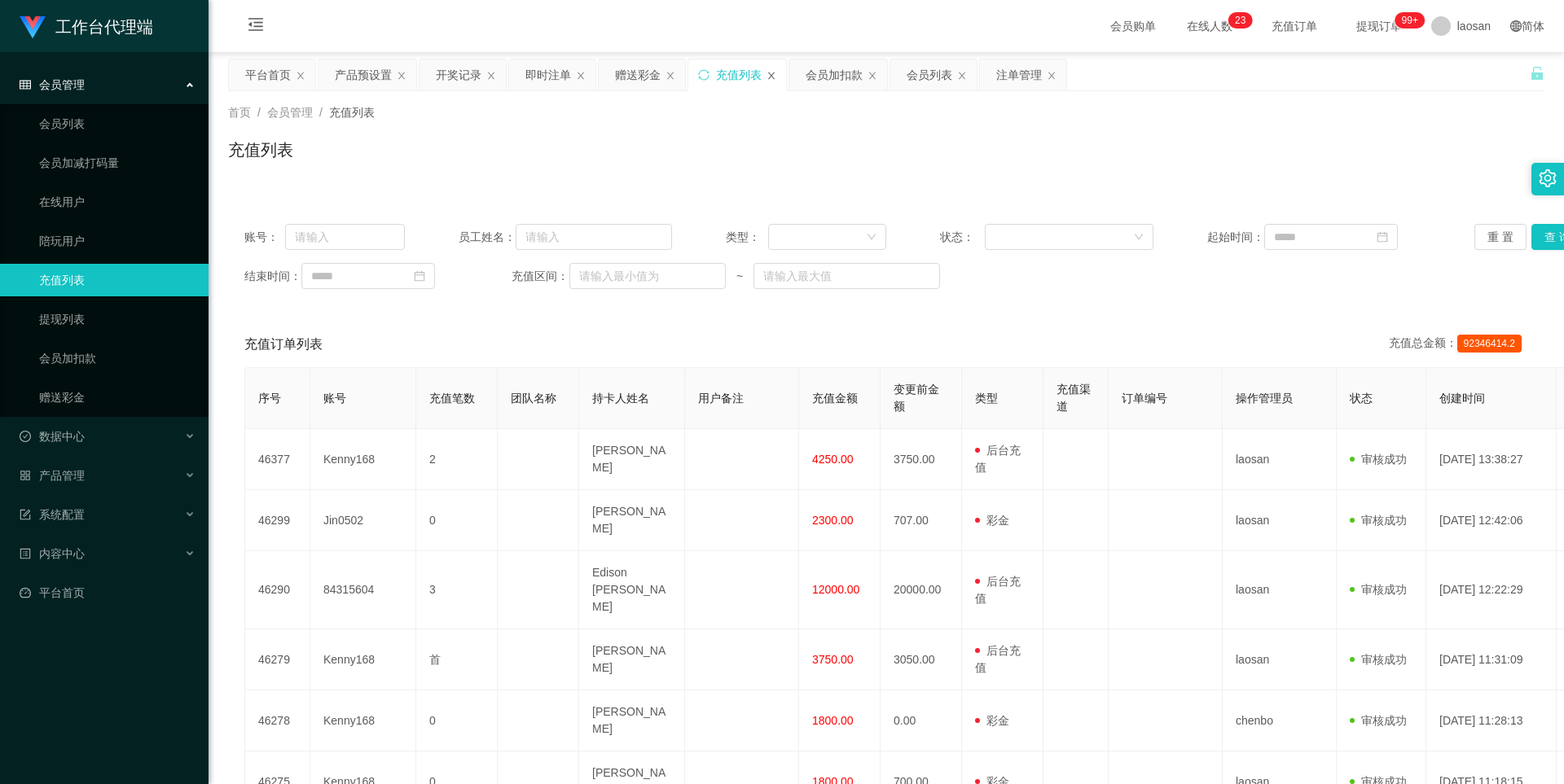
click at [768, 74] on icon "图标: close" at bounding box center [771, 75] width 10 height 10
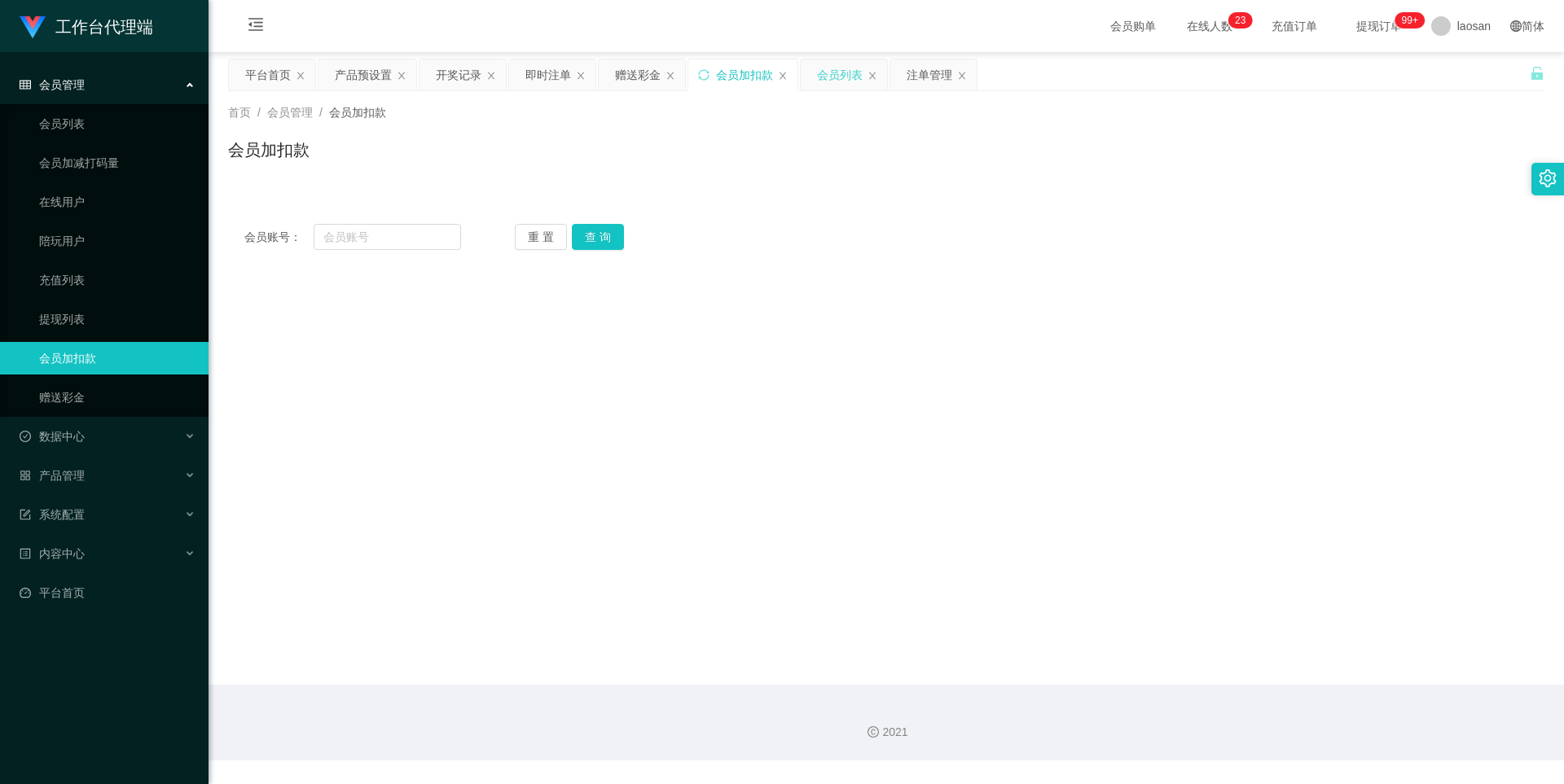
click at [835, 71] on div "会员列表" at bounding box center [839, 75] width 46 height 31
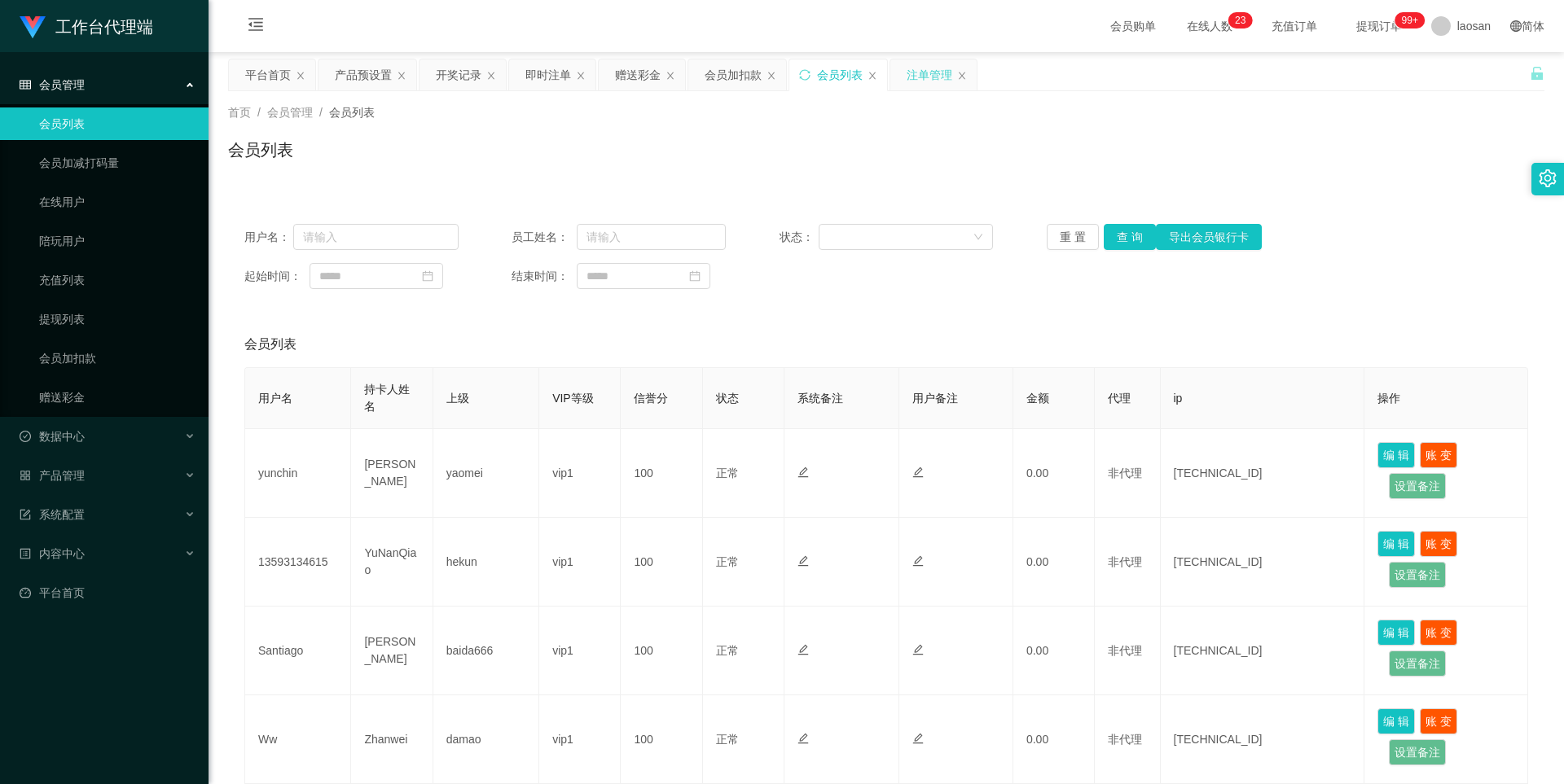
click at [924, 80] on div "注单管理" at bounding box center [930, 75] width 46 height 31
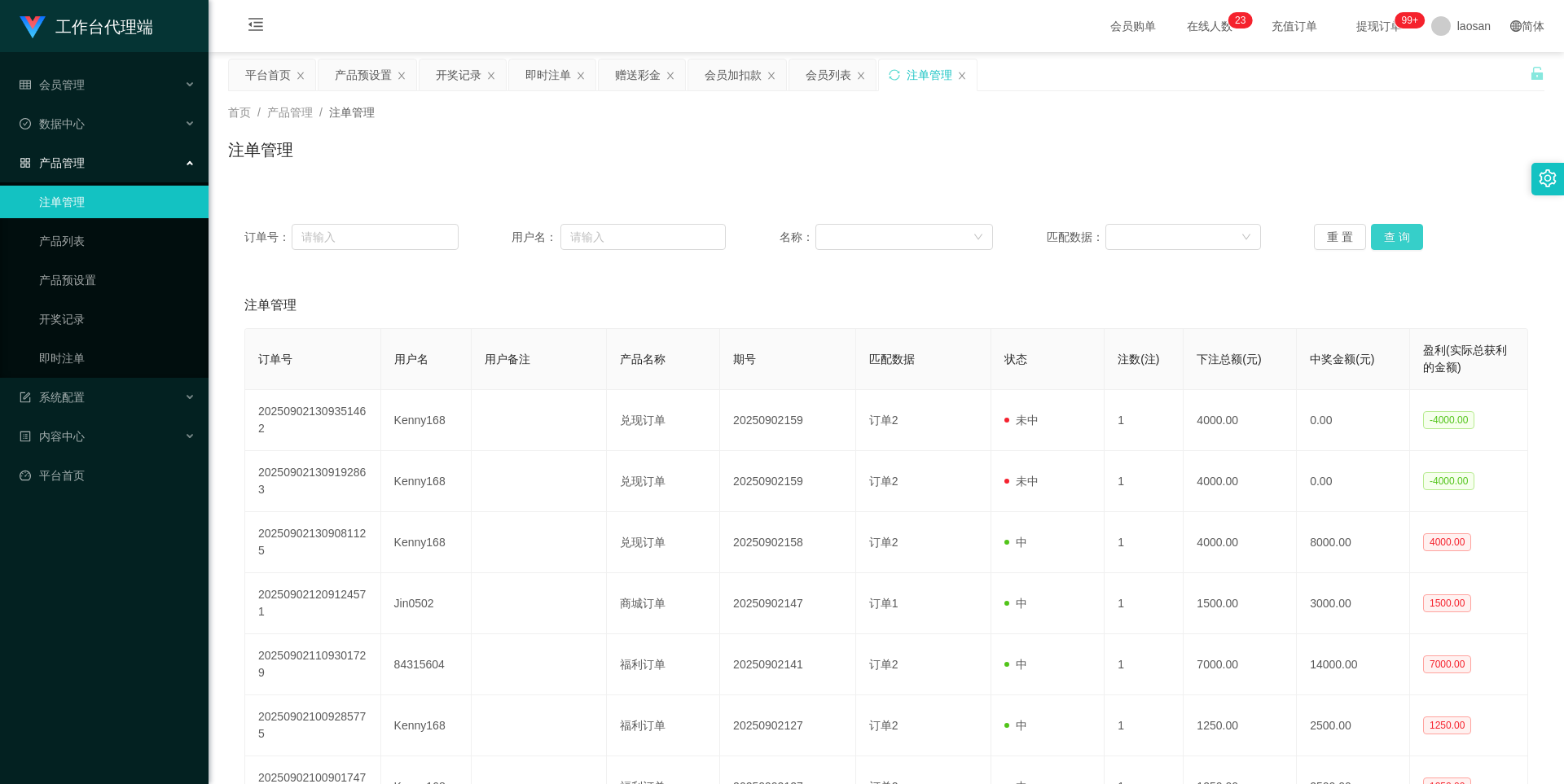
click at [1391, 229] on button "查 询" at bounding box center [1397, 237] width 52 height 26
click at [1391, 229] on button "查 询" at bounding box center [1406, 237] width 70 height 26
click at [1391, 229] on button "查 询" at bounding box center [1397, 237] width 52 height 26
click at [1378, 239] on button "查 询" at bounding box center [1397, 237] width 52 height 26
drag, startPoint x: 1378, startPoint y: 239, endPoint x: 775, endPoint y: 109, distance: 616.9
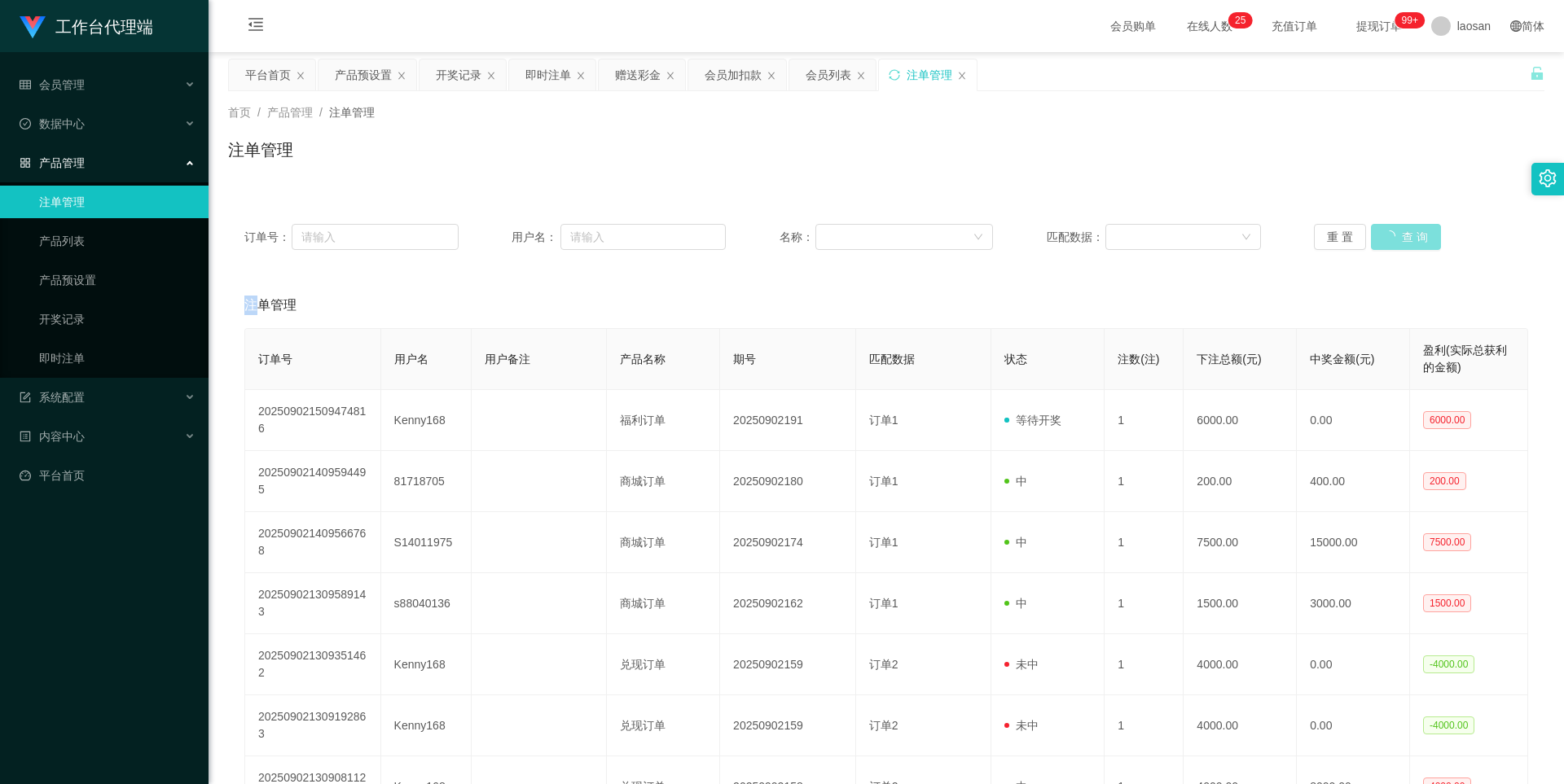
click at [1378, 239] on div "重 置 查 询" at bounding box center [1421, 237] width 214 height 26
click at [824, 72] on div "会员列表" at bounding box center [828, 75] width 46 height 31
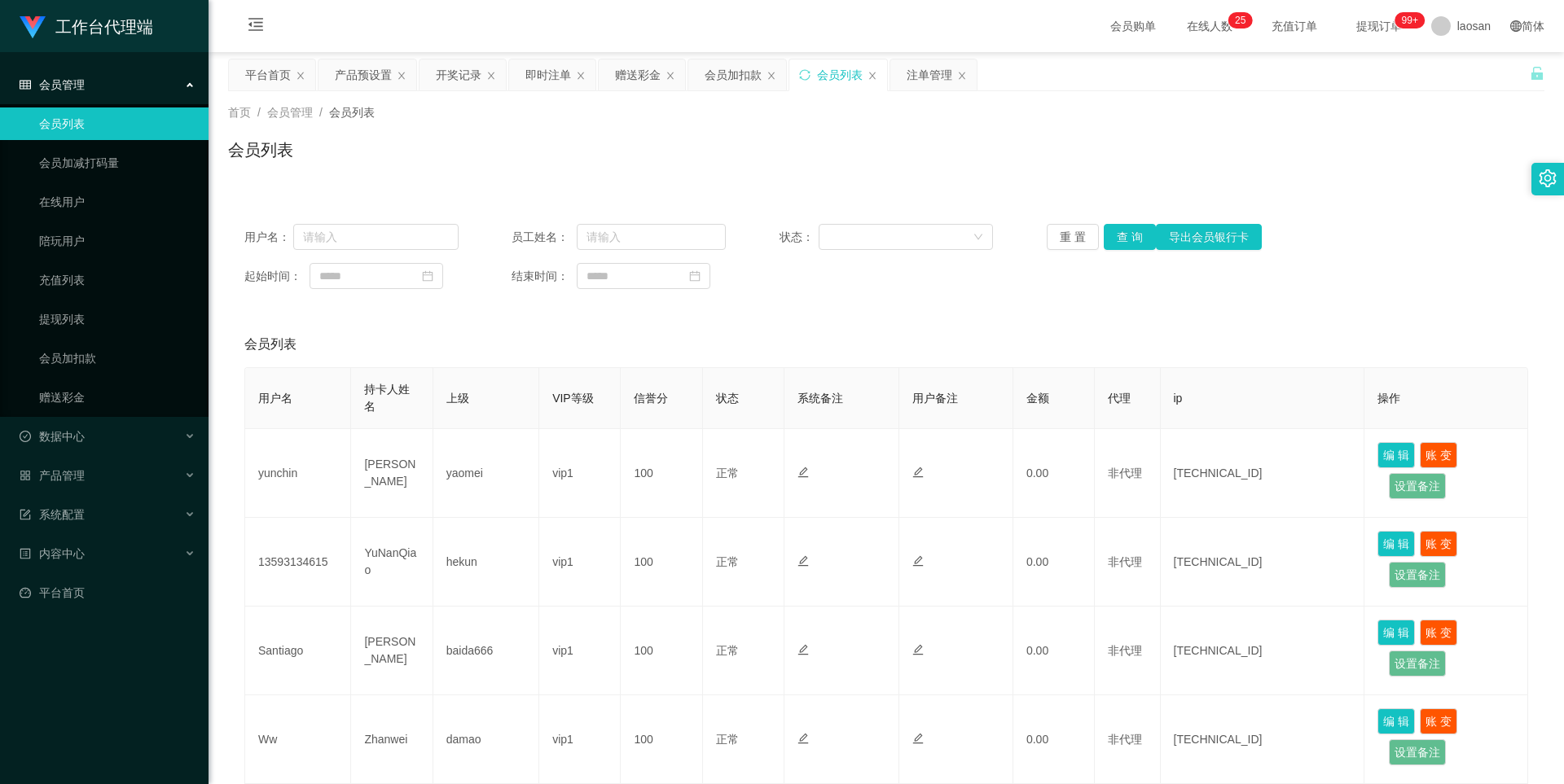
click at [866, 74] on div "会员列表" at bounding box center [838, 75] width 97 height 31
click at [870, 74] on icon "图标: close" at bounding box center [872, 75] width 10 height 10
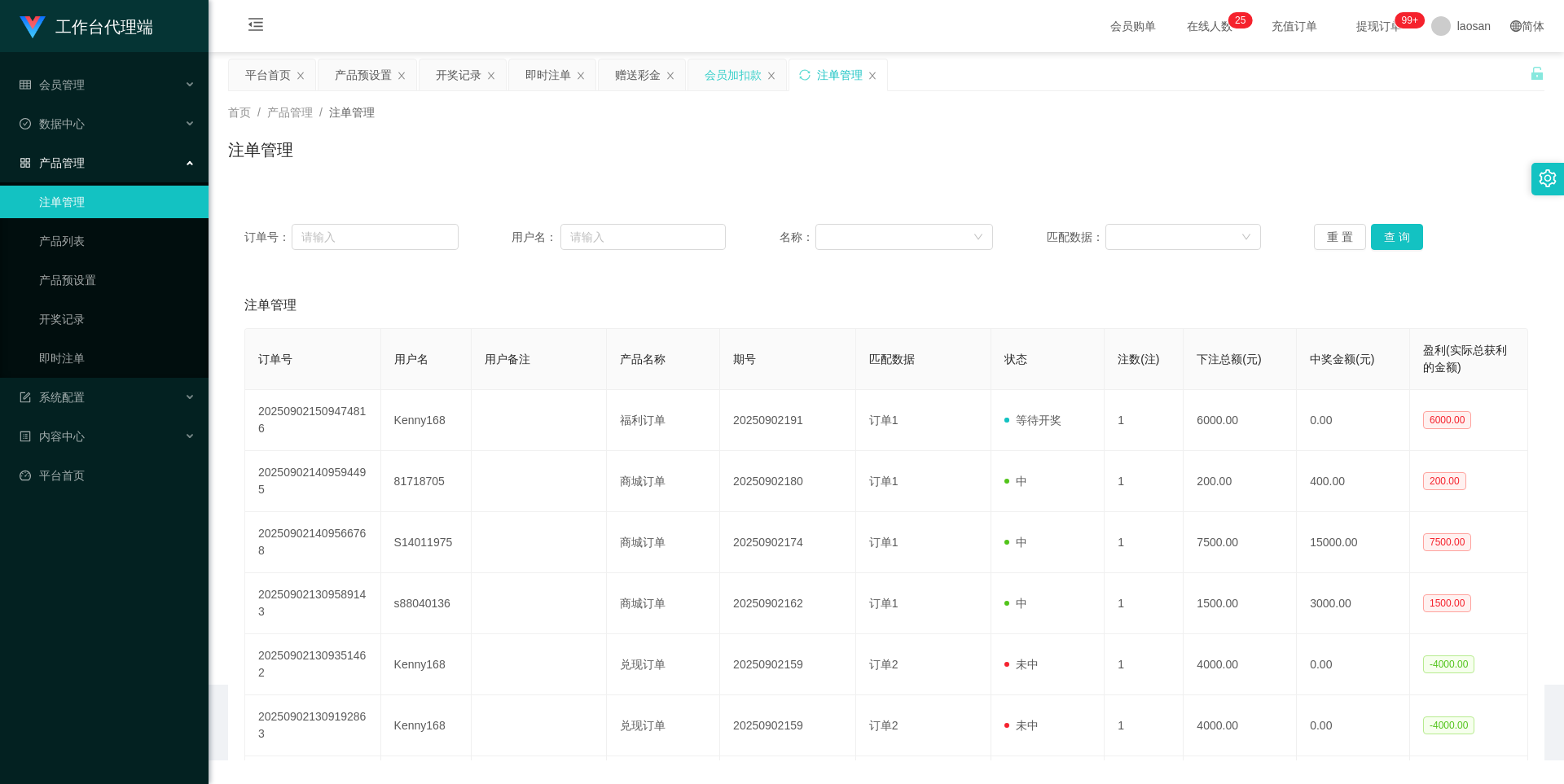
click at [723, 77] on div "会员加扣款" at bounding box center [733, 75] width 57 height 31
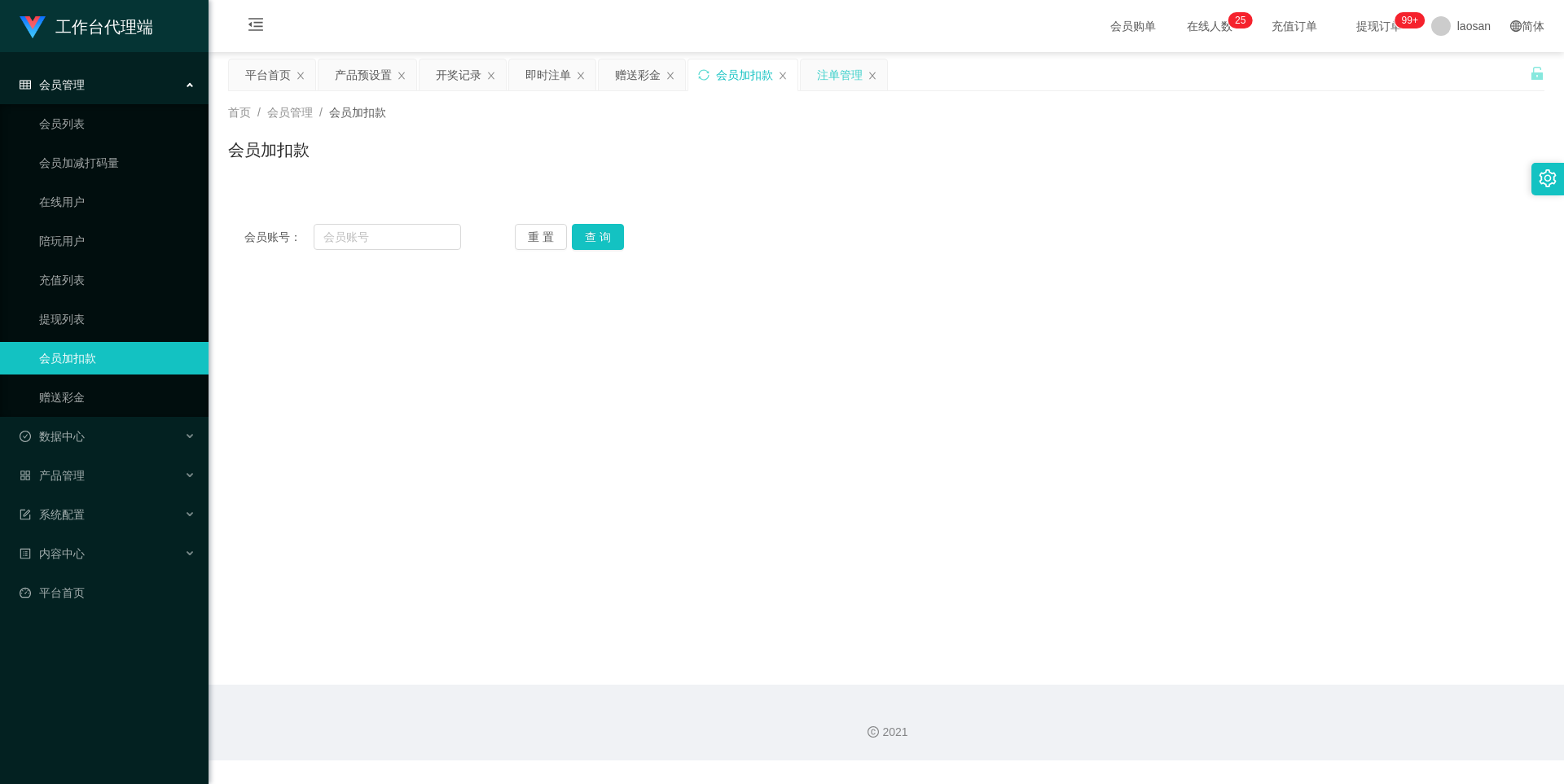
click at [837, 68] on div "注单管理" at bounding box center [839, 75] width 46 height 31
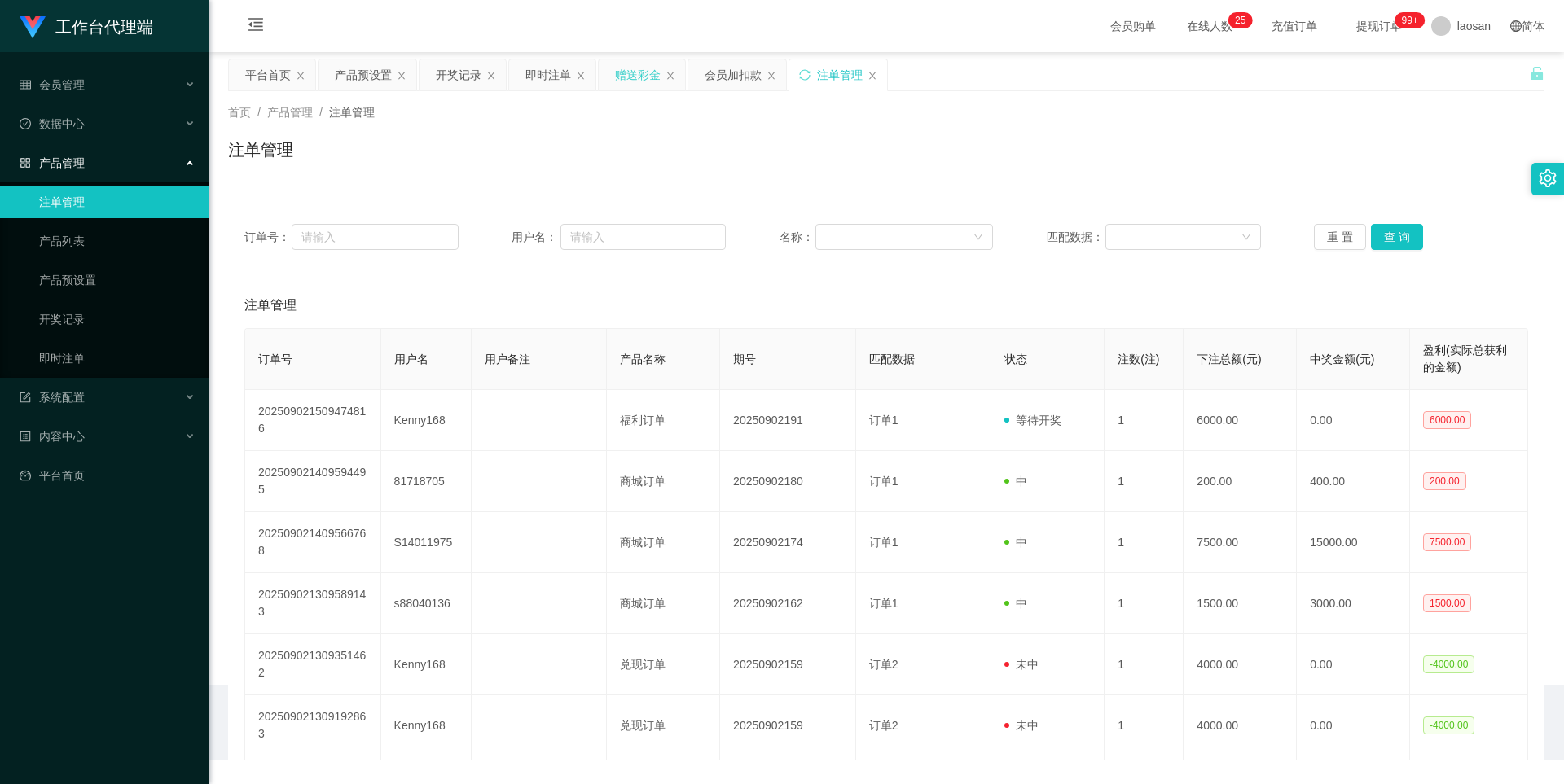
click at [640, 67] on div "赠送彩金" at bounding box center [638, 75] width 46 height 31
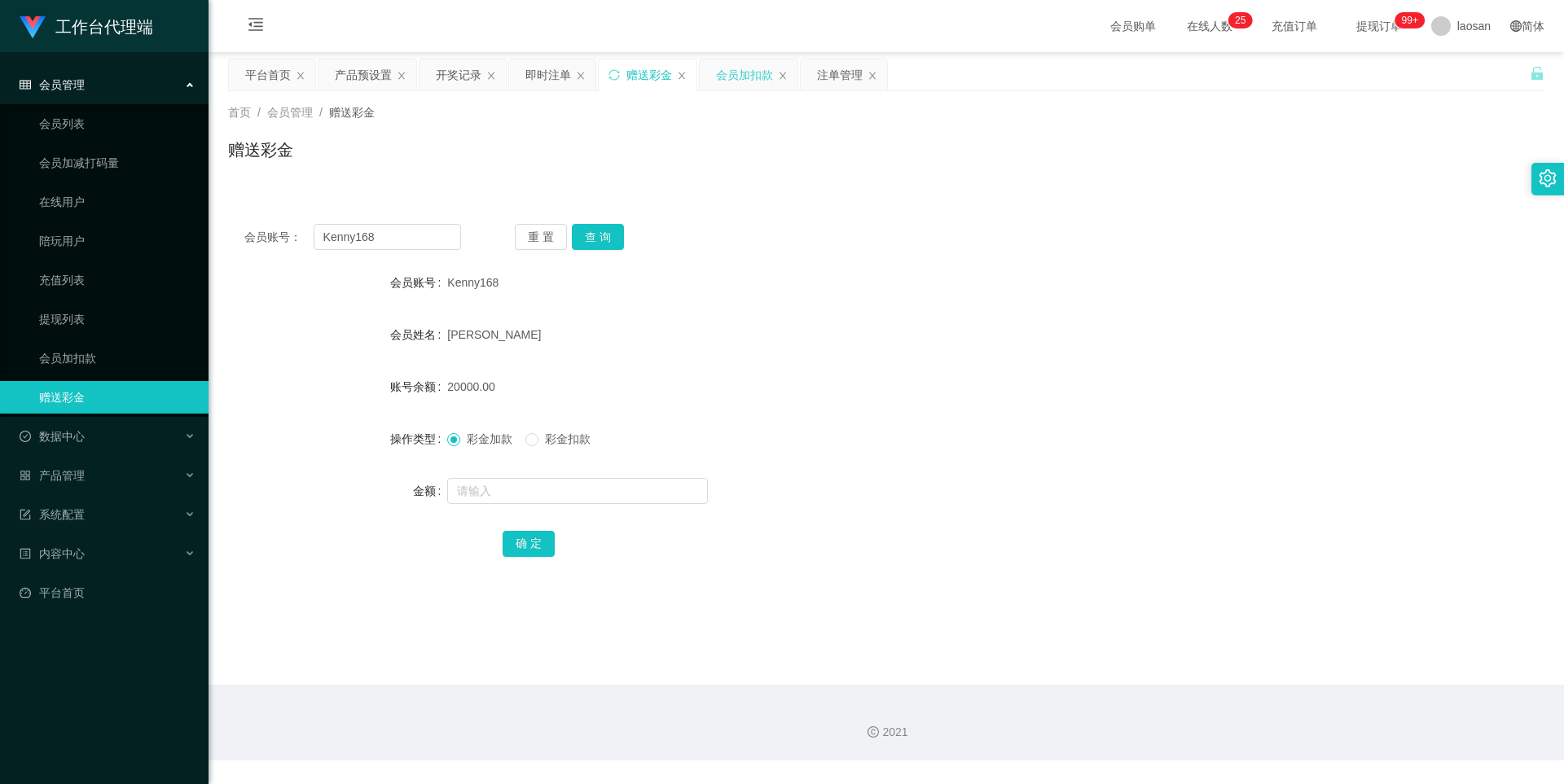
click at [730, 68] on div "会员加扣款" at bounding box center [745, 75] width 57 height 31
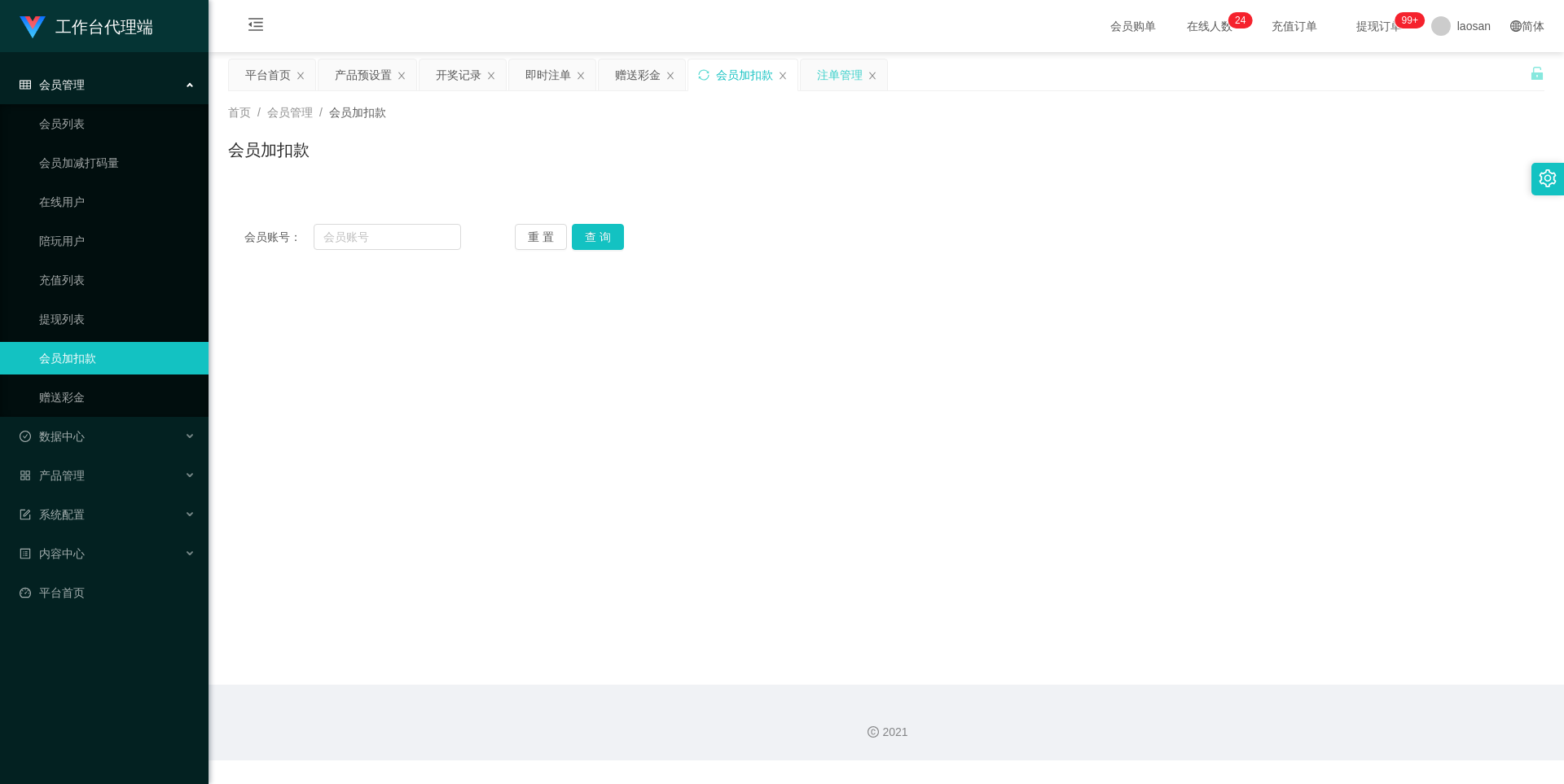
click at [836, 73] on div "注单管理" at bounding box center [839, 75] width 46 height 31
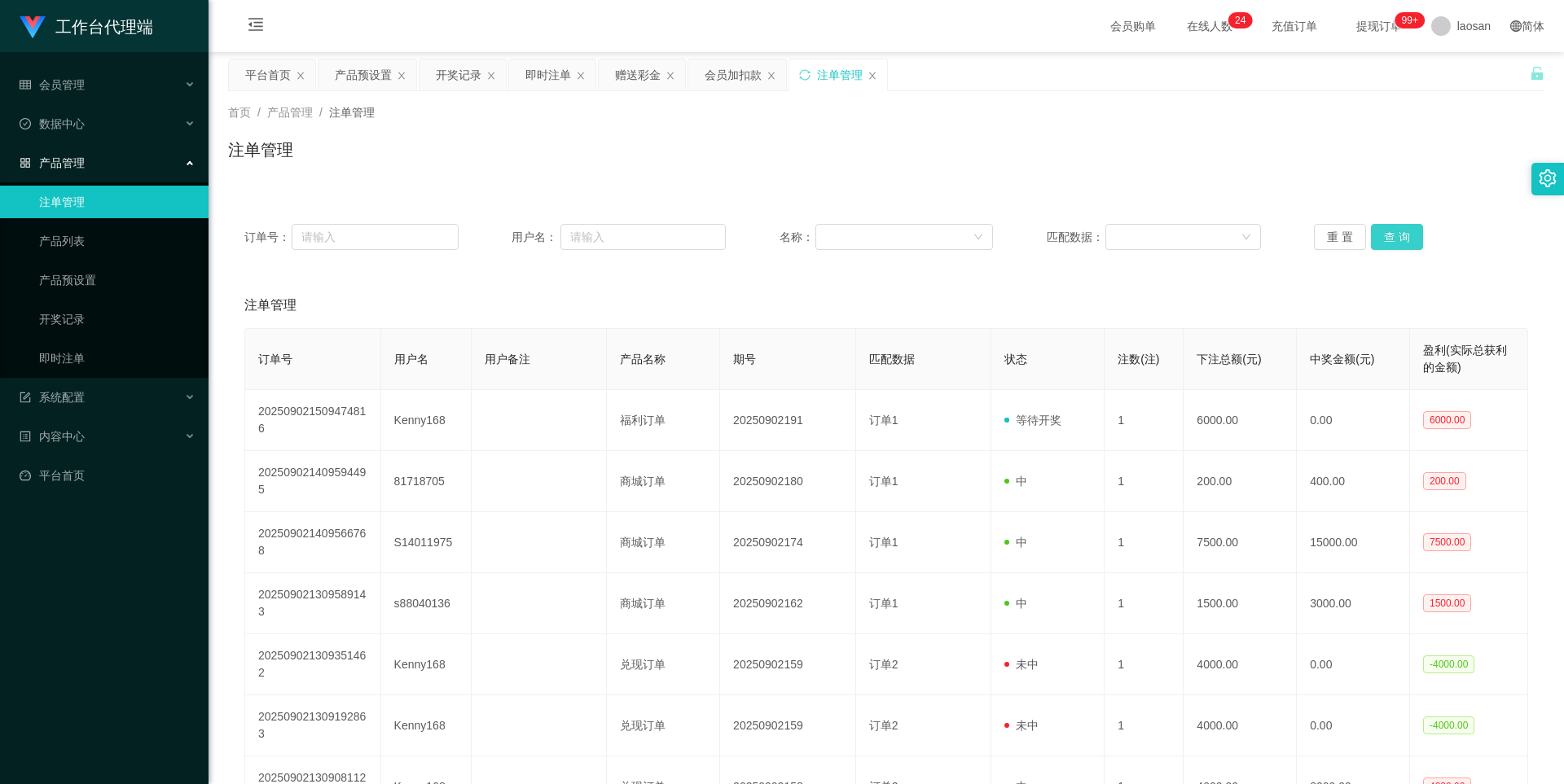
click at [1381, 241] on button "查 询" at bounding box center [1397, 237] width 52 height 26
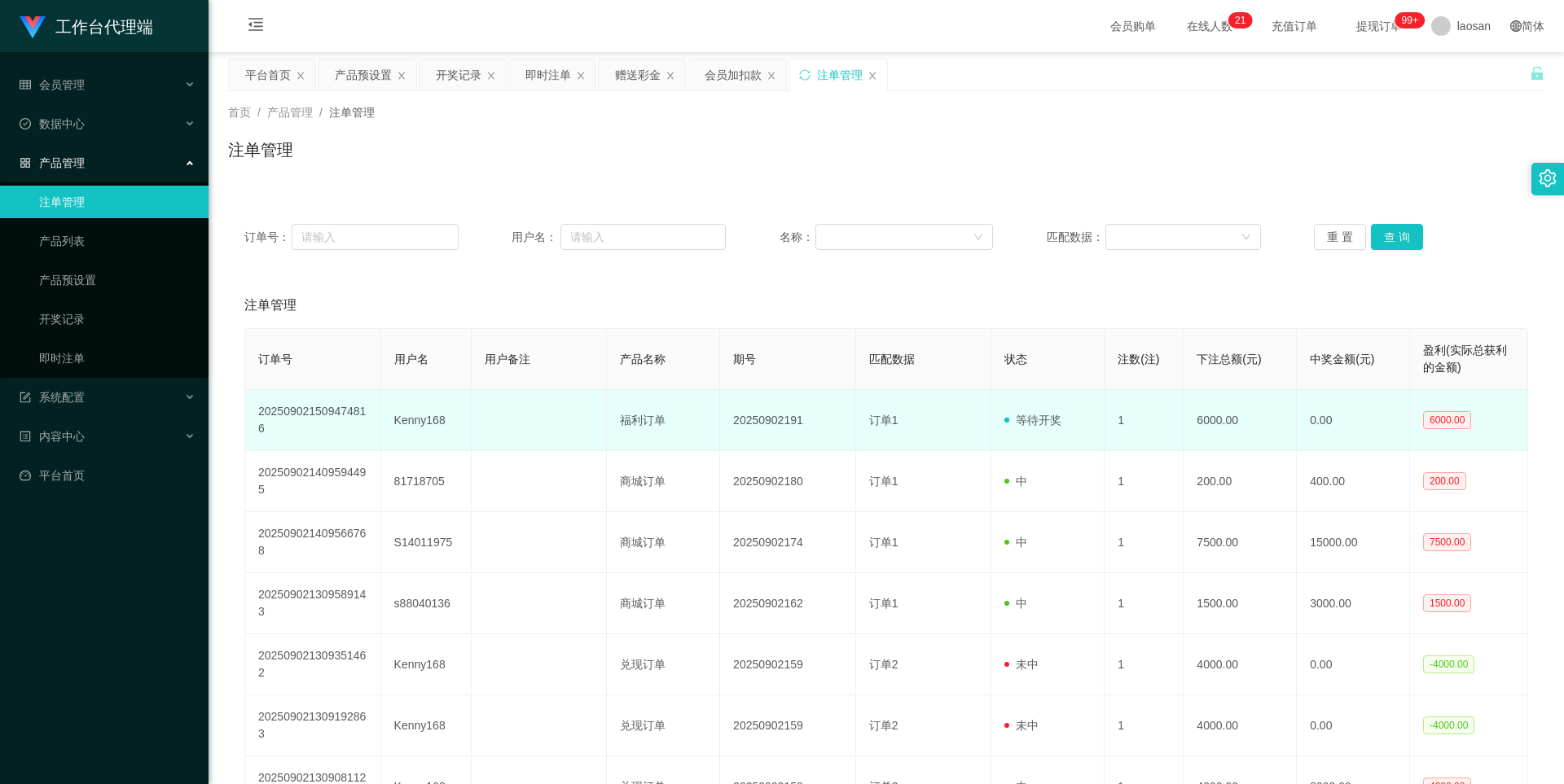
click at [419, 414] on td "Kenny168" at bounding box center [427, 420] width 90 height 61
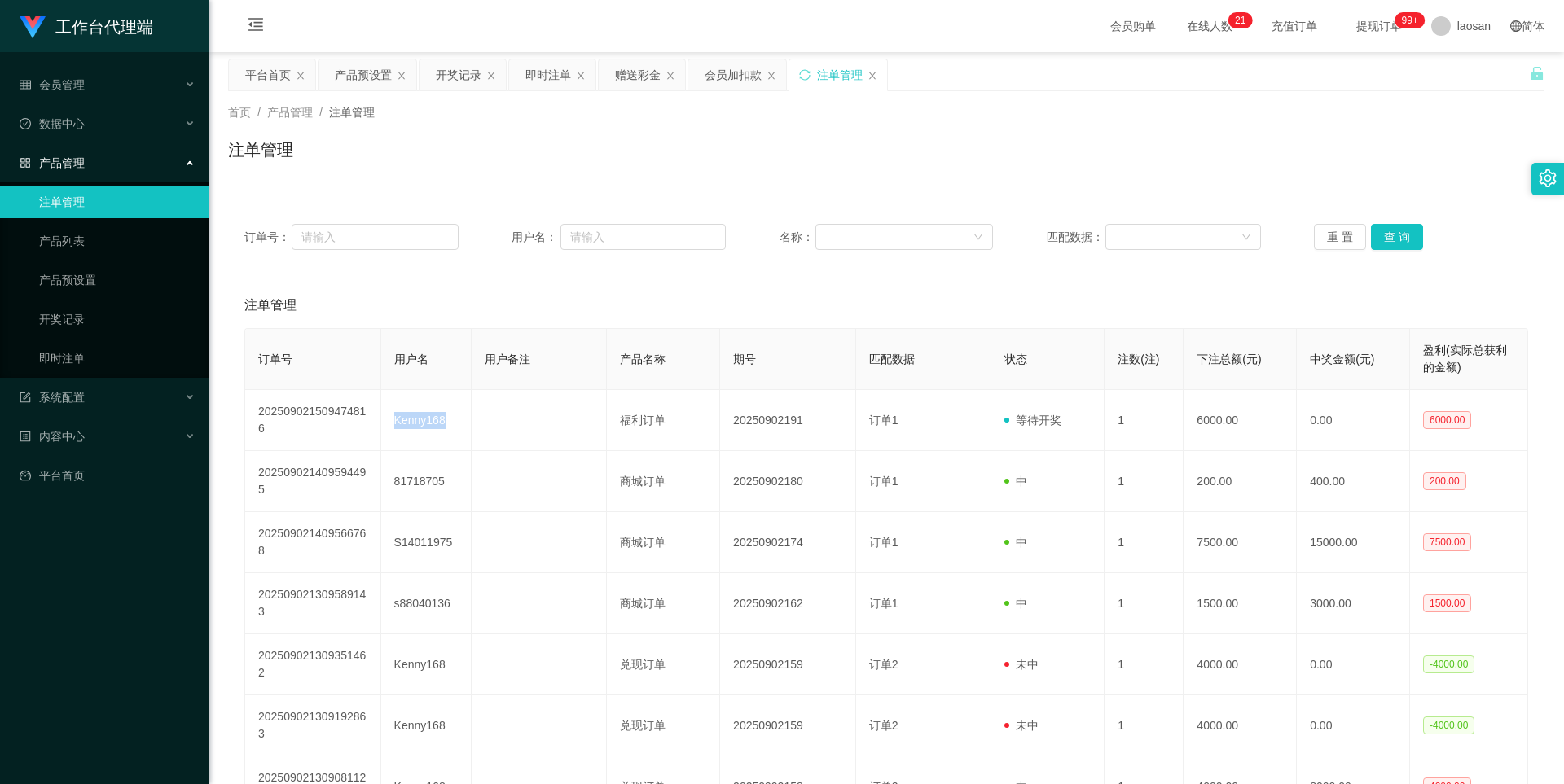
copy td "Kenny168"
click at [1398, 233] on button "查 询" at bounding box center [1397, 237] width 52 height 26
click at [1398, 233] on div "重 置 查 询" at bounding box center [1421, 237] width 214 height 26
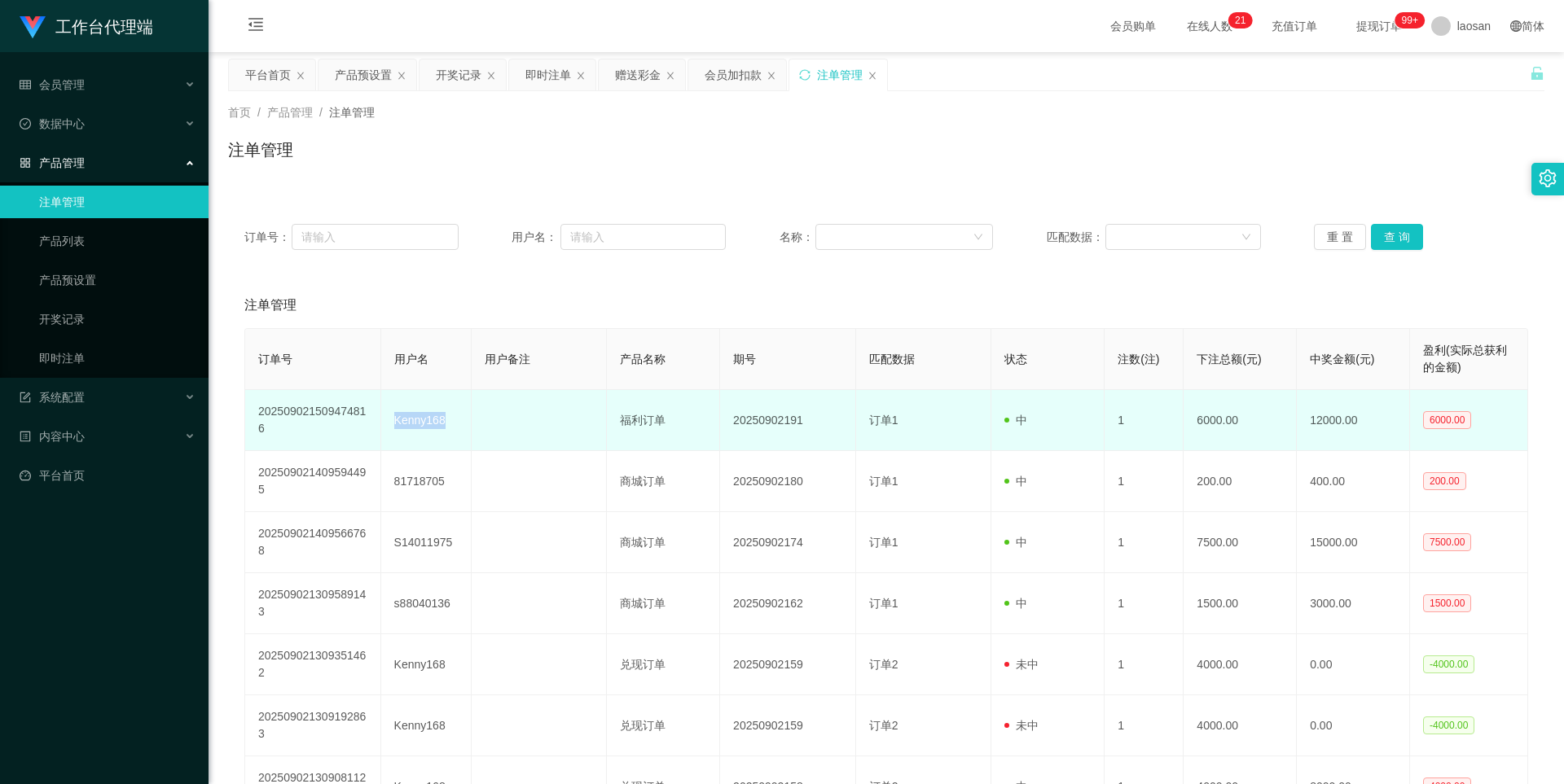
drag, startPoint x: 402, startPoint y: 416, endPoint x: 436, endPoint y: 418, distance: 34.1
click at [401, 417] on td "Kenny168" at bounding box center [427, 420] width 90 height 61
click at [414, 416] on td "Kenny168" at bounding box center [427, 420] width 90 height 61
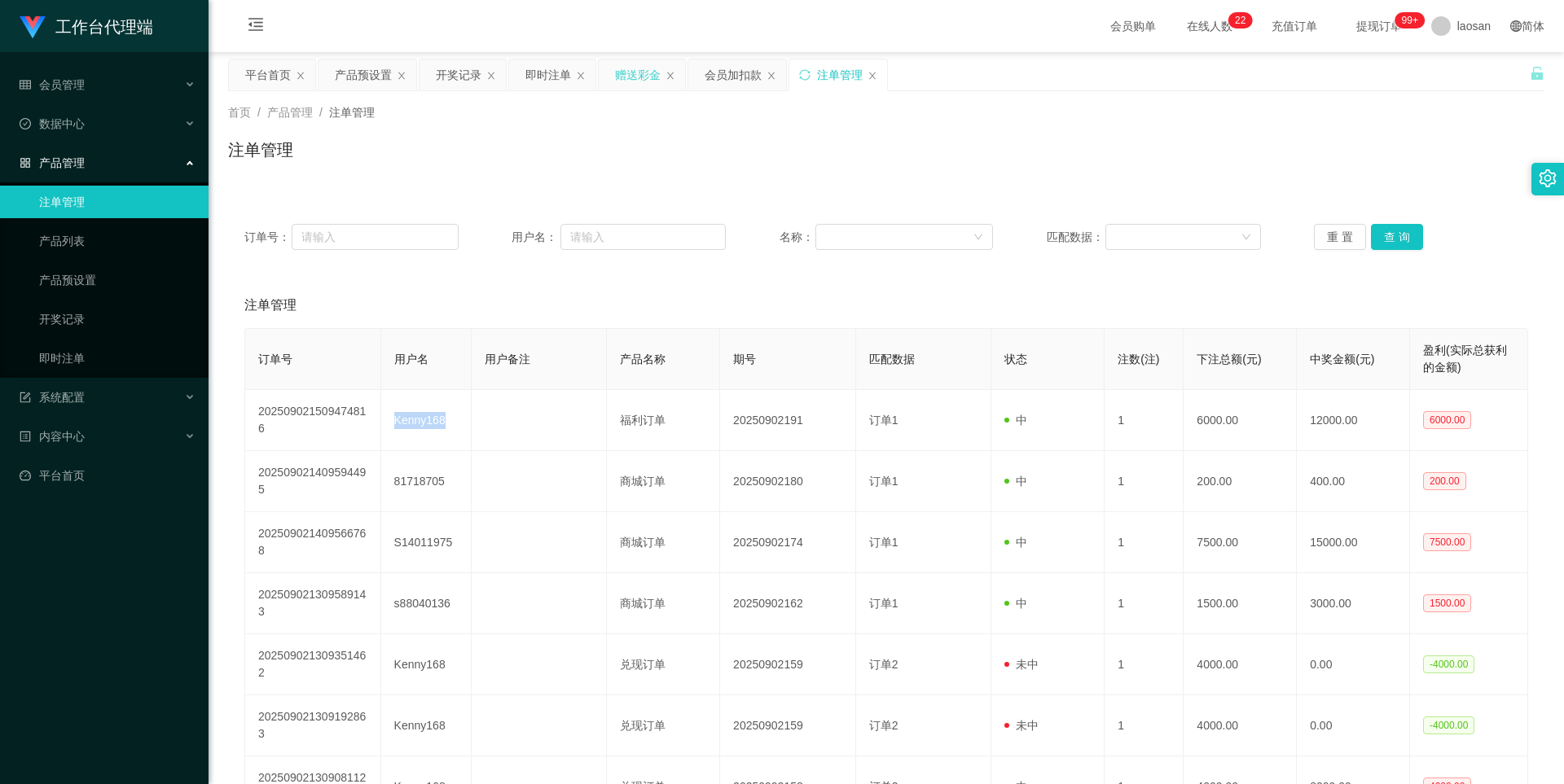
click at [640, 67] on div "赠送彩金" at bounding box center [638, 75] width 46 height 31
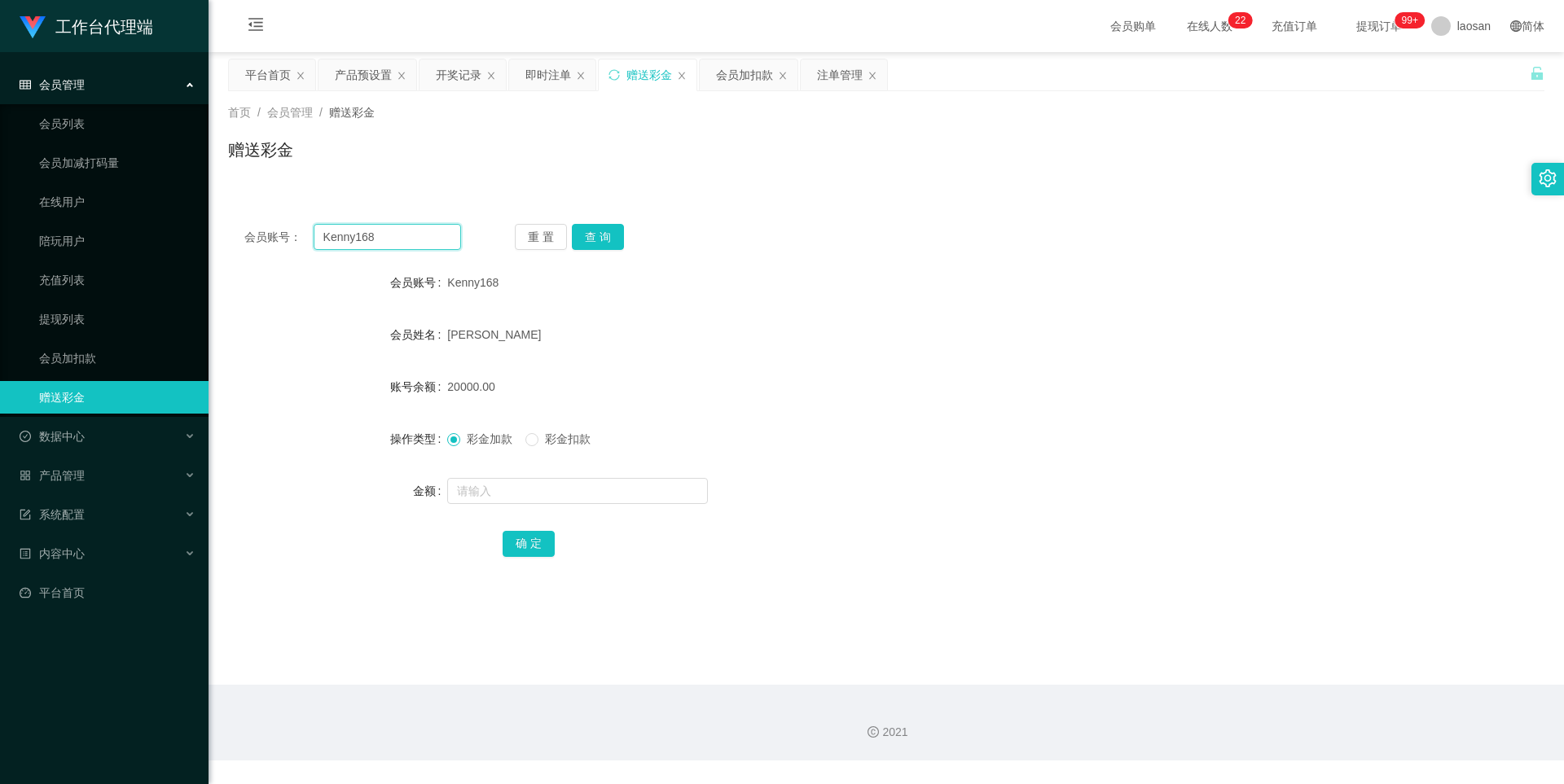
click at [401, 233] on input "Kenny168" at bounding box center [387, 237] width 147 height 26
click at [612, 238] on button "查 询" at bounding box center [598, 237] width 52 height 26
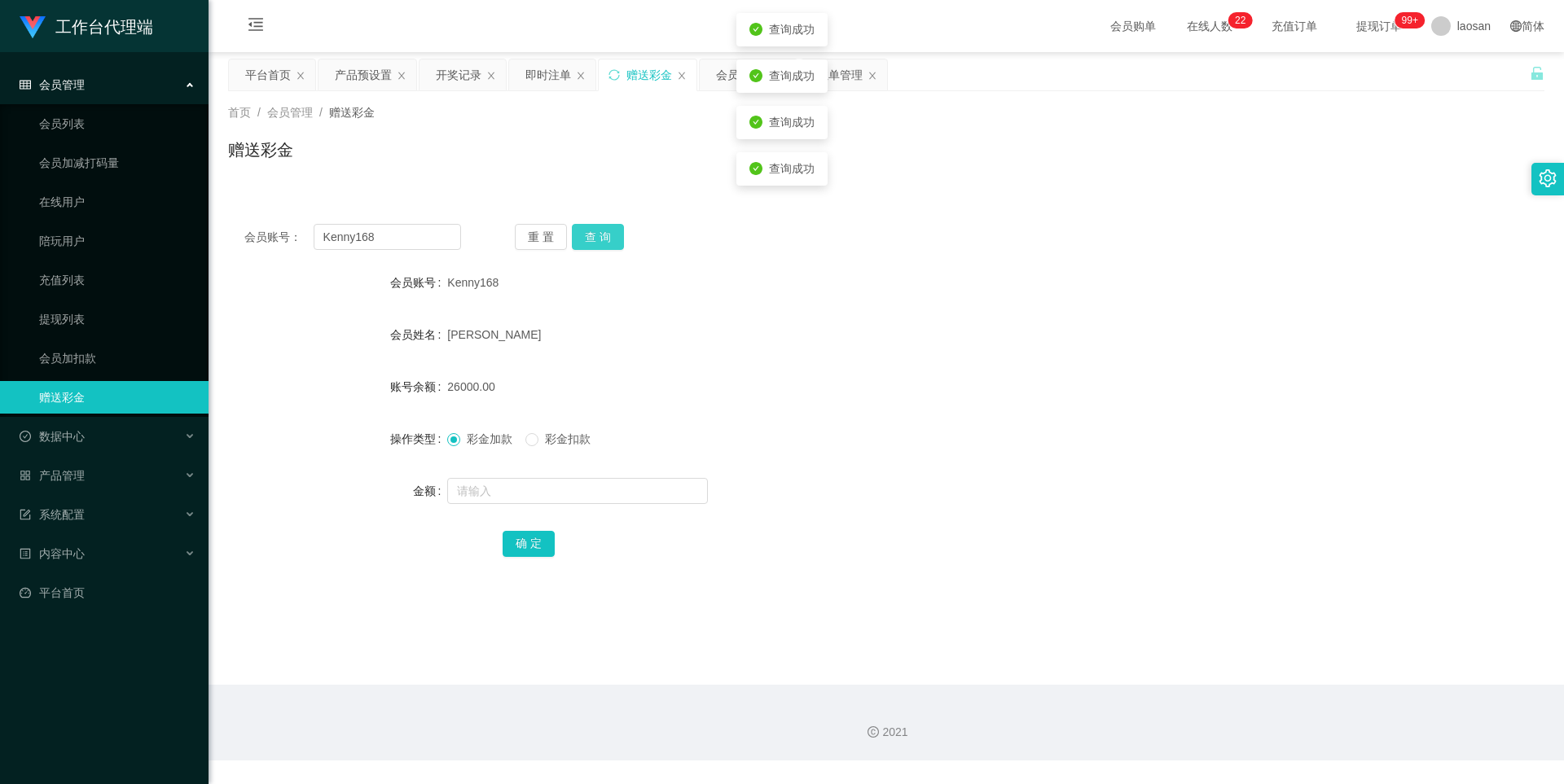
drag, startPoint x: 612, startPoint y: 238, endPoint x: 1310, endPoint y: 41, distance: 725.3
click at [616, 237] on button "查 询" at bounding box center [598, 237] width 52 height 26
